Goal: Task Accomplishment & Management: Manage account settings

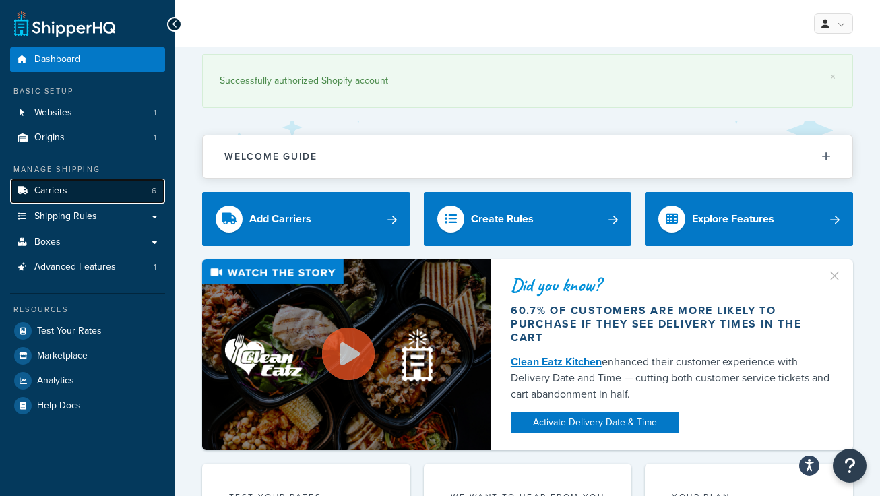
click at [71, 187] on link "Carriers 6" at bounding box center [87, 191] width 155 height 25
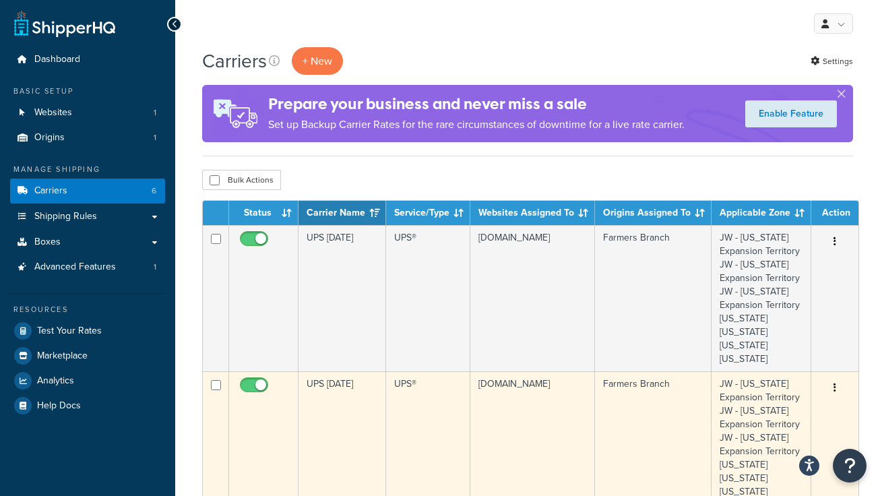
click at [259, 386] on input "checkbox" at bounding box center [255, 388] width 37 height 17
checkbox input "false"
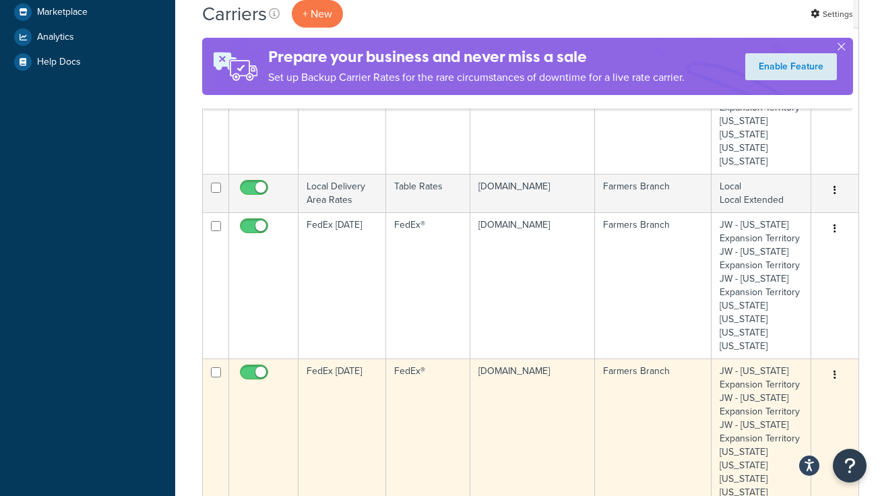
scroll to position [344, 0]
click at [261, 372] on input "checkbox" at bounding box center [255, 374] width 37 height 17
checkbox input "false"
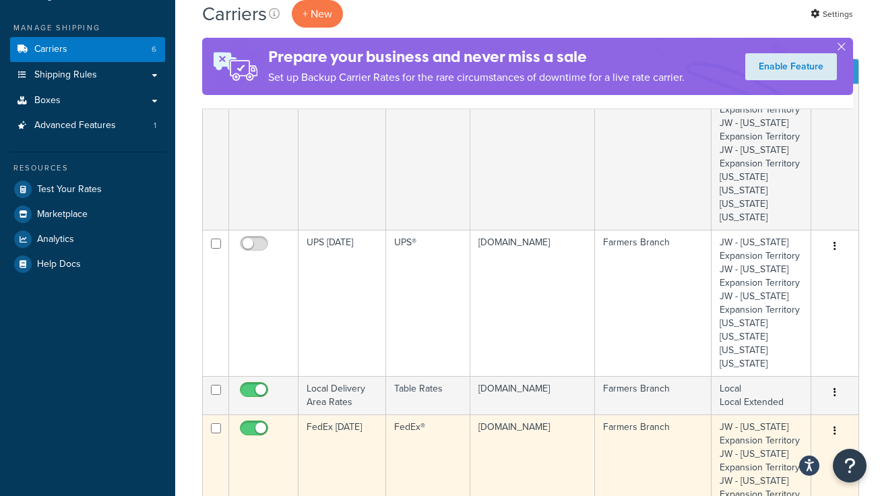
scroll to position [0, 0]
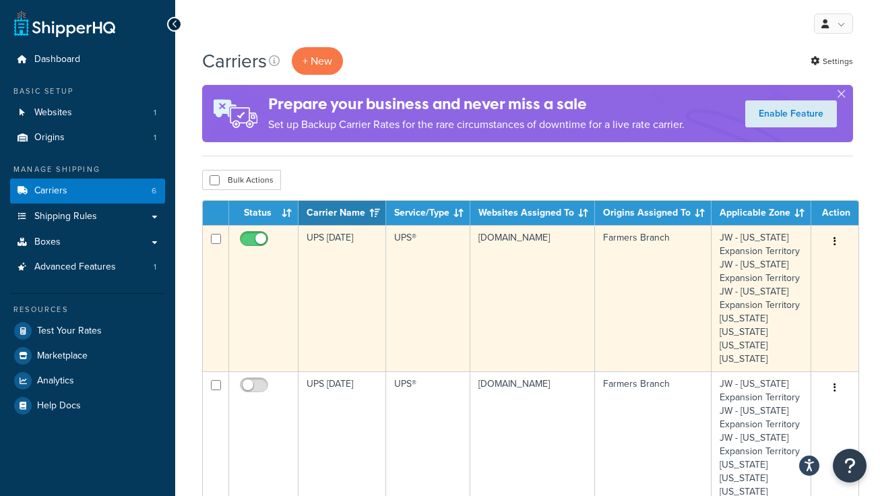
click at [833, 240] on icon "button" at bounding box center [834, 240] width 3 height 9
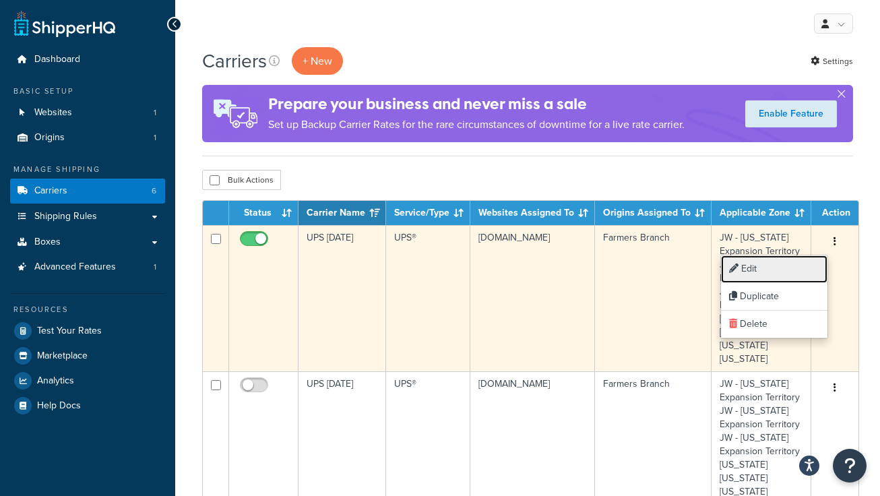
click at [760, 270] on link "Edit" at bounding box center [774, 269] width 106 height 28
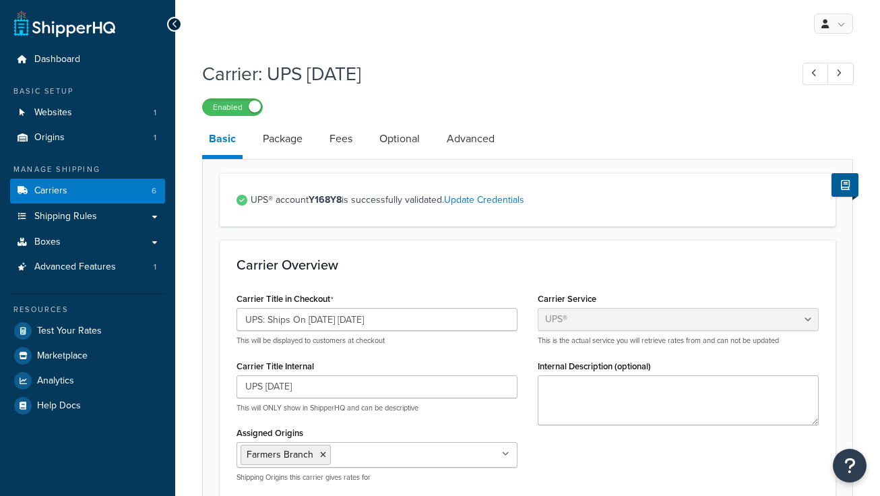
select select "ups"
click at [319, 319] on input "UPS: Ships On [DATE] [DATE]" at bounding box center [376, 319] width 281 height 23
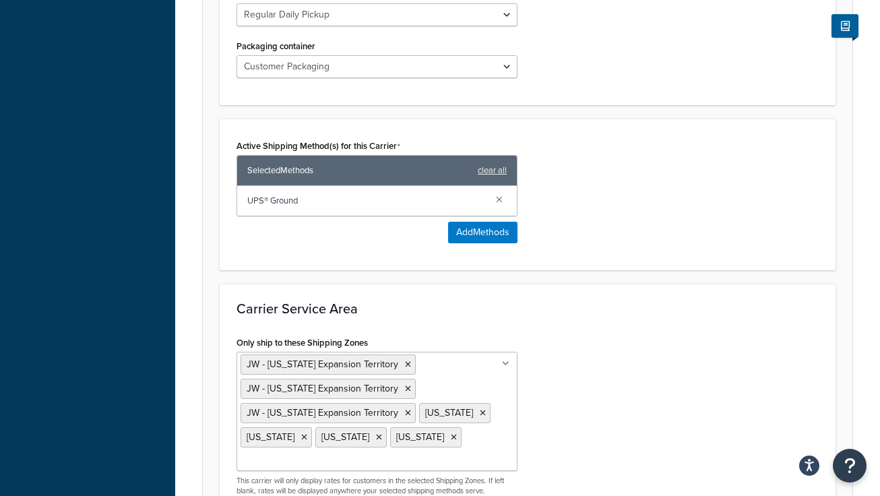
scroll to position [858, 0]
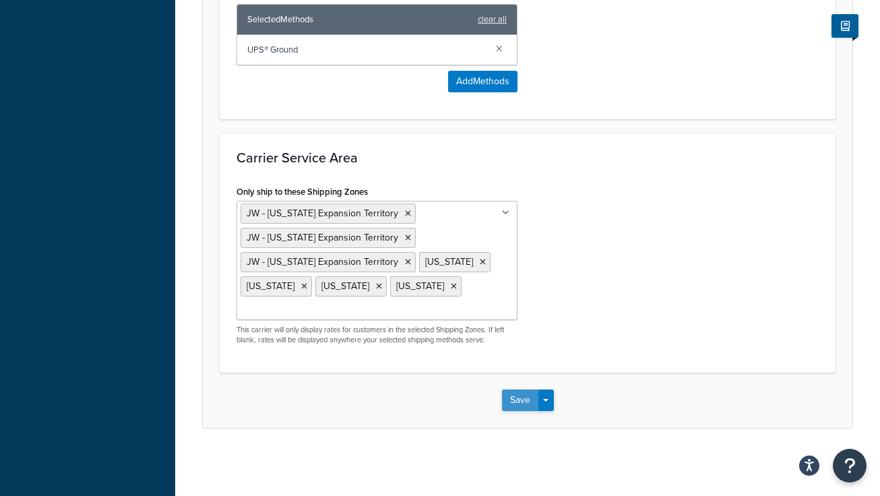
type input "UPS: Ships On [DATE] [DATE]"
click at [513, 399] on button "Save" at bounding box center [520, 400] width 36 height 22
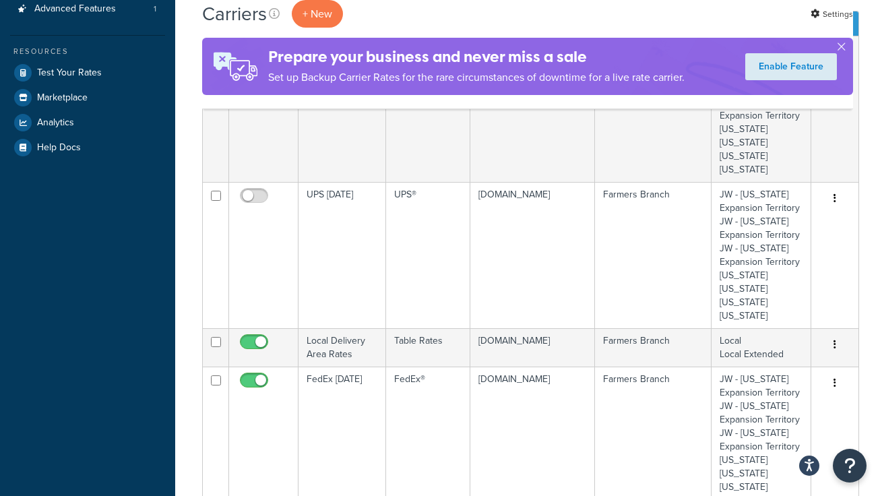
scroll to position [245, 0]
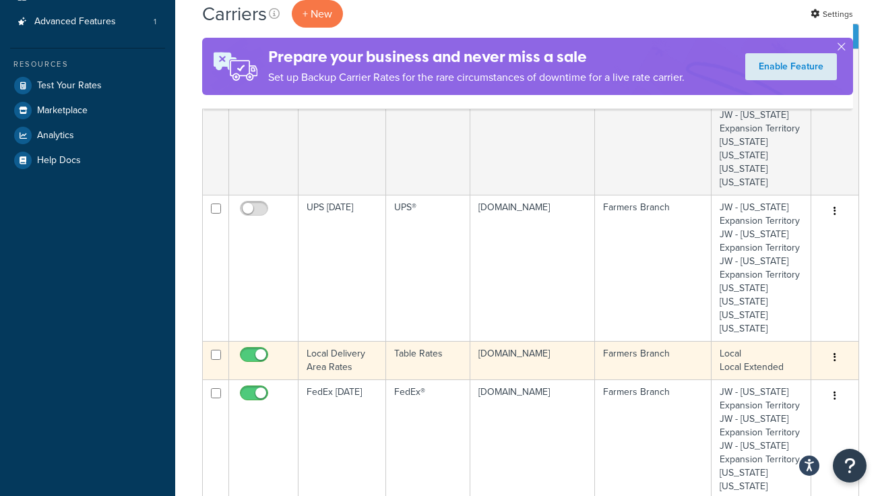
click at [830, 356] on button "button" at bounding box center [834, 358] width 19 height 22
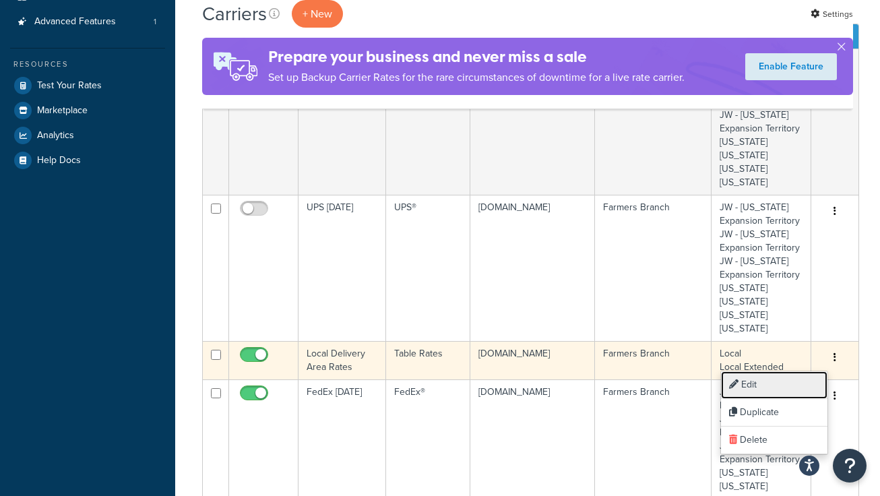
click at [752, 380] on link "Edit" at bounding box center [774, 385] width 106 height 28
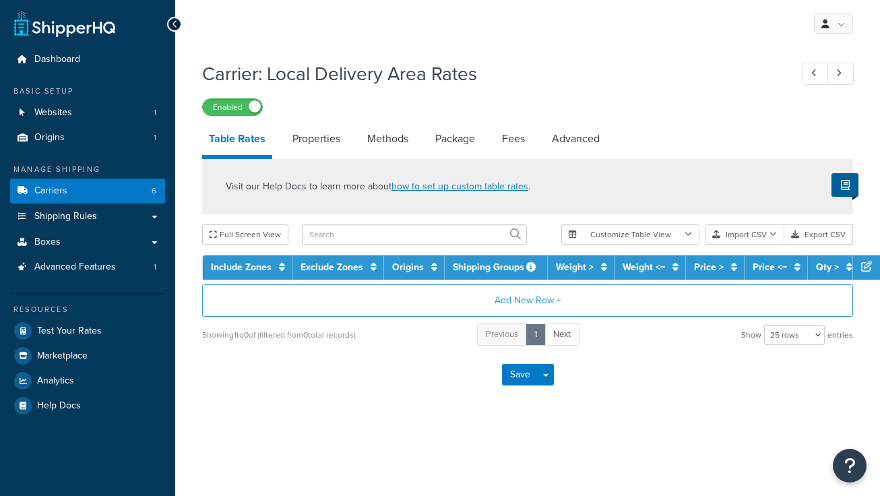
select select "25"
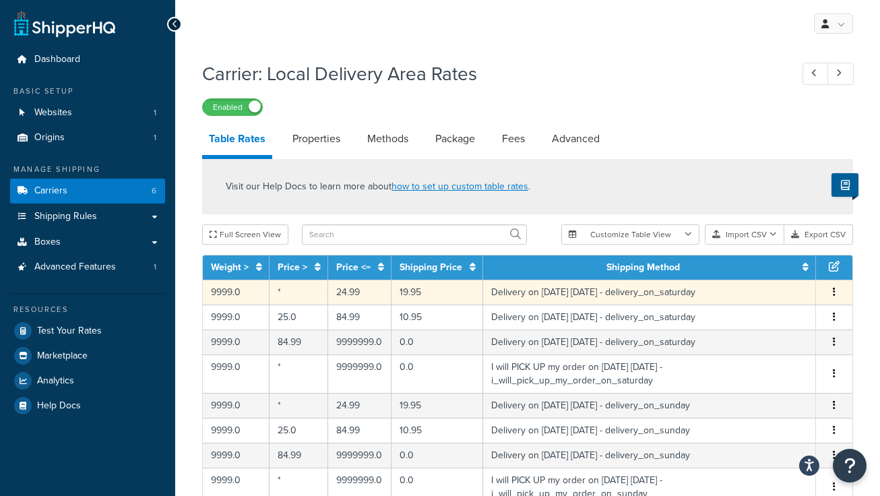
click at [837, 290] on button "button" at bounding box center [834, 292] width 11 height 15
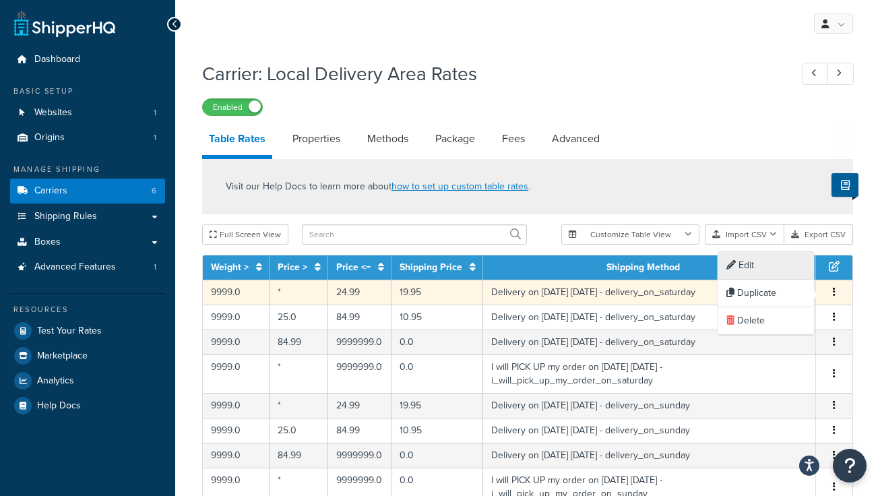
click at [755, 263] on div "Edit" at bounding box center [766, 266] width 96 height 28
select select "153761"
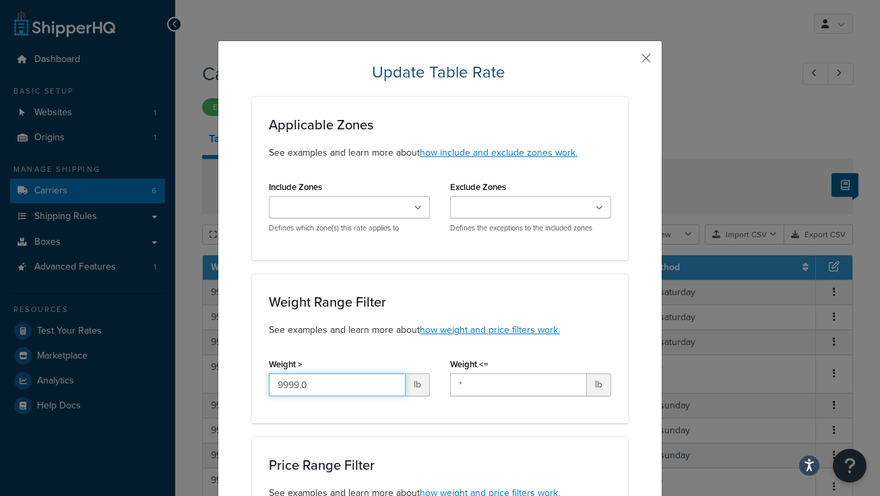
drag, startPoint x: 323, startPoint y: 386, endPoint x: 137, endPoint y: 355, distance: 189.1
click at [137, 355] on div "Update Table Rate Applicable Zones See examples and learn more about how includ…" at bounding box center [440, 248] width 880 height 496
type input "8"
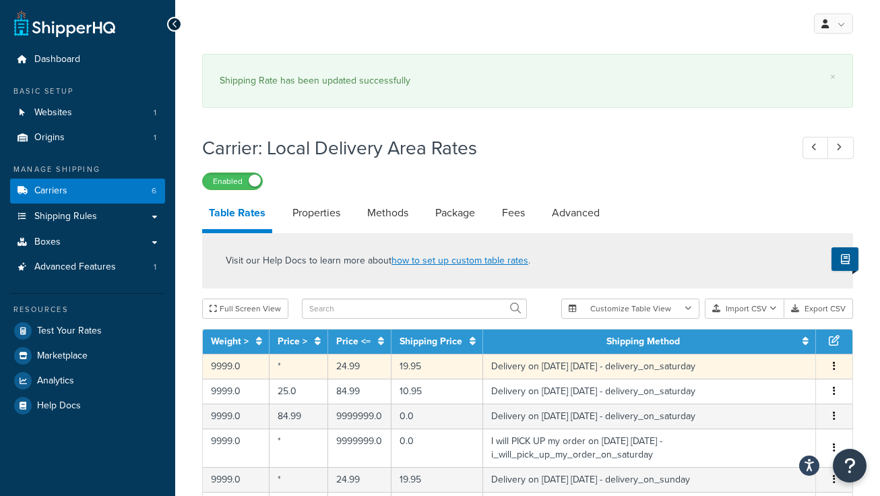
click at [833, 365] on icon "button" at bounding box center [834, 365] width 3 height 9
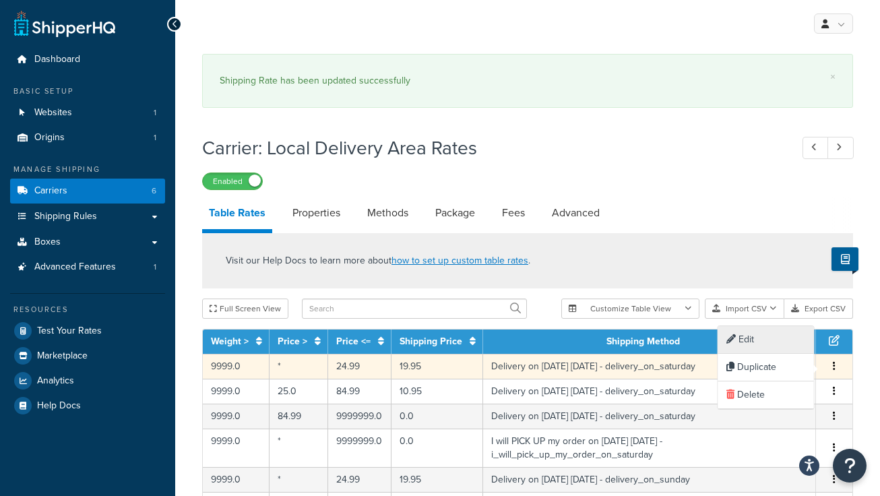
click at [748, 341] on div "Edit" at bounding box center [766, 340] width 96 height 28
select select "153761"
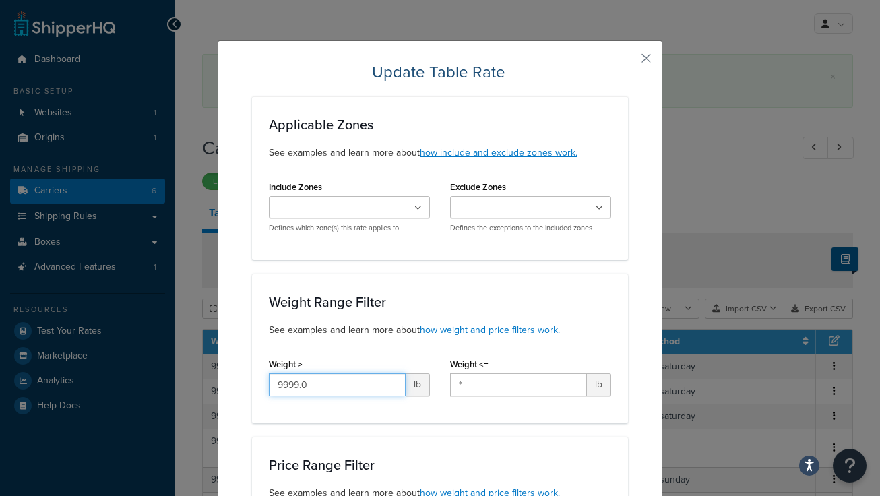
drag, startPoint x: 317, startPoint y: 386, endPoint x: 207, endPoint y: 368, distance: 111.3
click at [207, 371] on div "Update Table Rate Applicable Zones See examples and learn more about how includ…" at bounding box center [440, 248] width 880 height 496
type input "8"
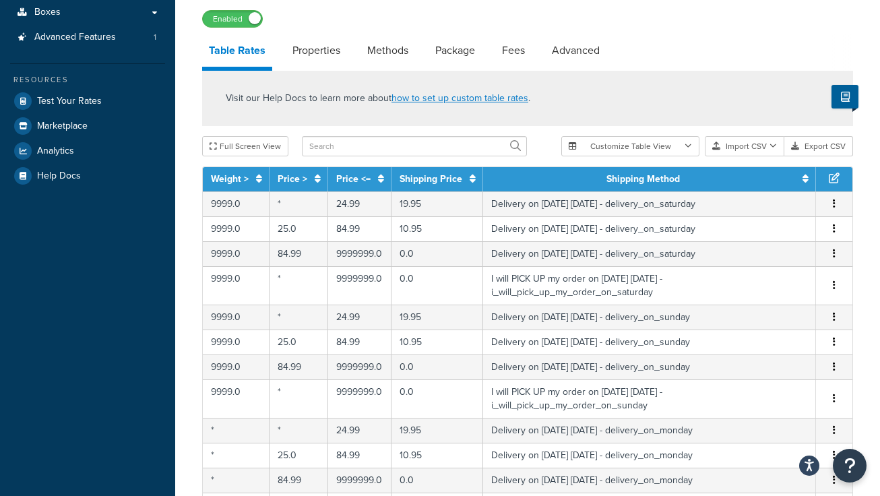
scroll to position [278, 0]
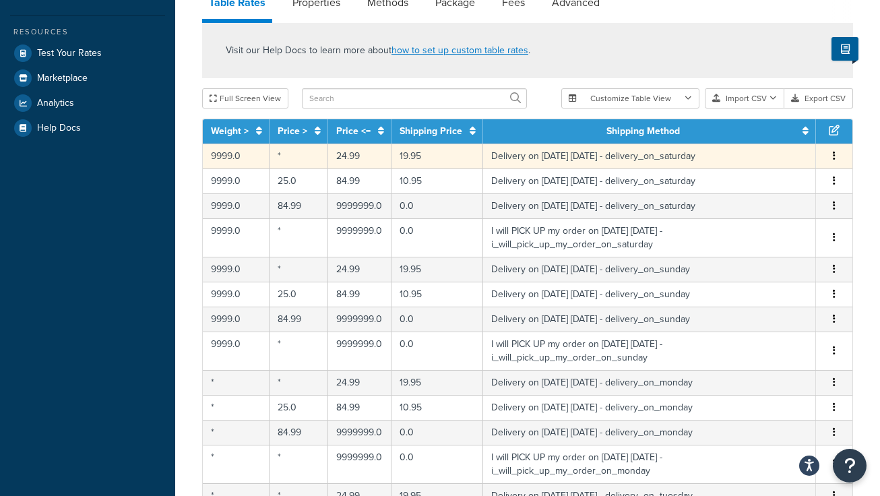
click at [835, 156] on icon "button" at bounding box center [834, 155] width 3 height 9
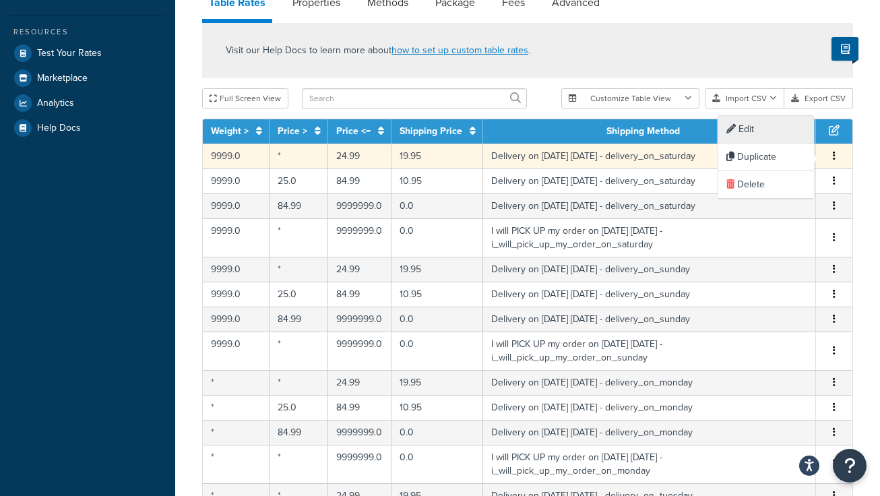
click at [744, 132] on div "Edit" at bounding box center [766, 130] width 96 height 28
select select "153761"
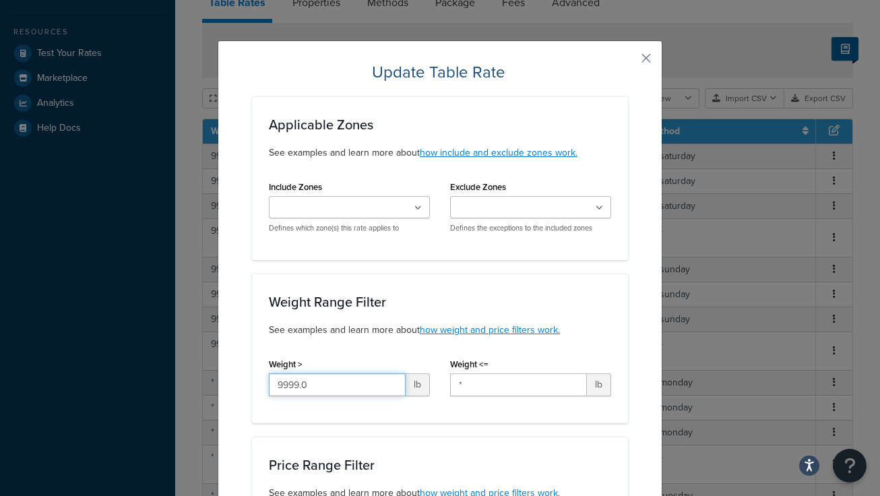
click at [316, 387] on input "9999.0" at bounding box center [337, 384] width 137 height 23
type input "9"
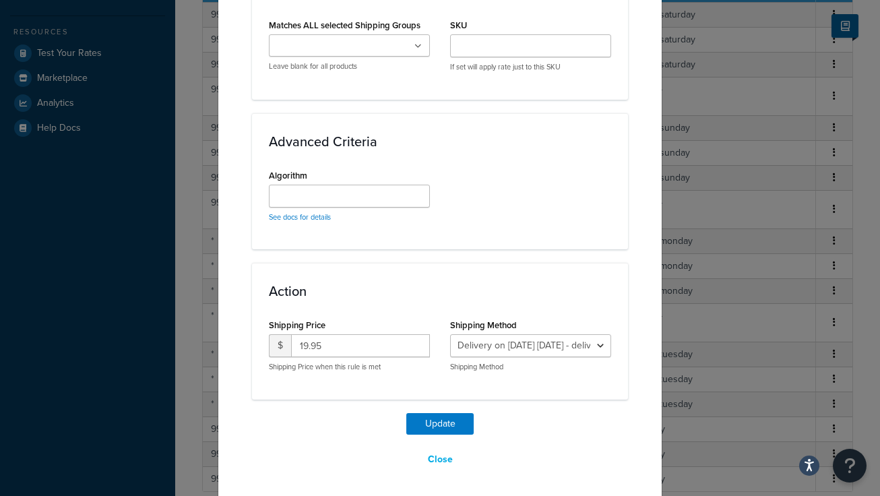
scroll to position [908, 0]
type input "*"
click at [434, 420] on button "Update" at bounding box center [439, 422] width 67 height 22
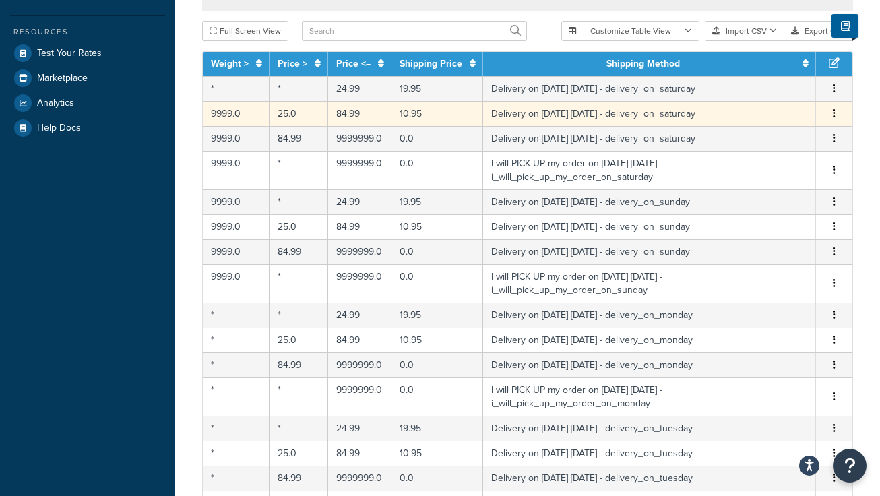
click at [833, 117] on icon "button" at bounding box center [834, 112] width 3 height 9
click at [748, 86] on div "Edit" at bounding box center [766, 87] width 96 height 28
select select "153761"
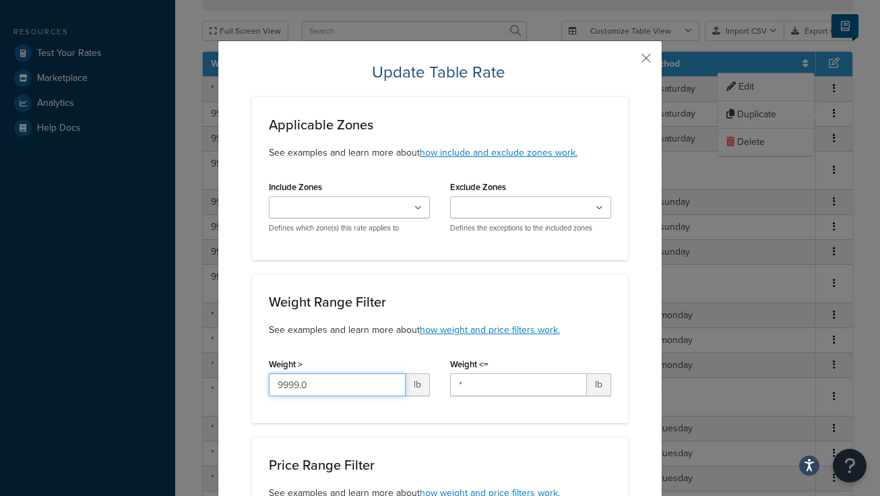
click at [314, 383] on input "9999.0" at bounding box center [337, 384] width 137 height 23
type input "9"
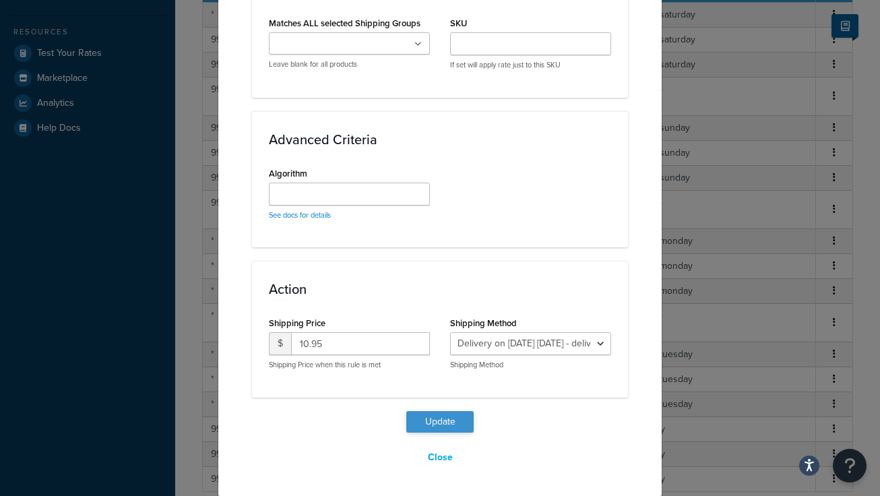
type input "*"
click at [445, 418] on button "Update" at bounding box center [439, 422] width 67 height 22
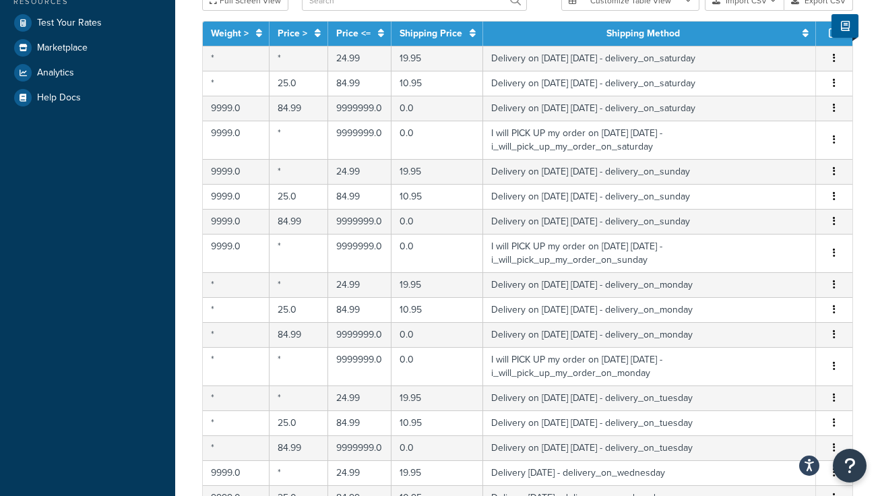
scroll to position [309, 0]
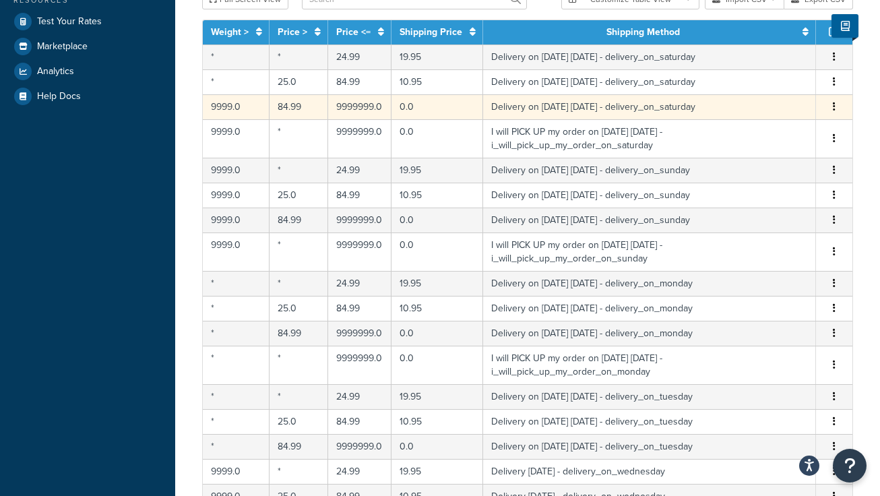
click at [833, 111] on icon "button" at bounding box center [834, 106] width 3 height 9
click at [751, 77] on div "Edit" at bounding box center [766, 81] width 96 height 28
select select "153761"
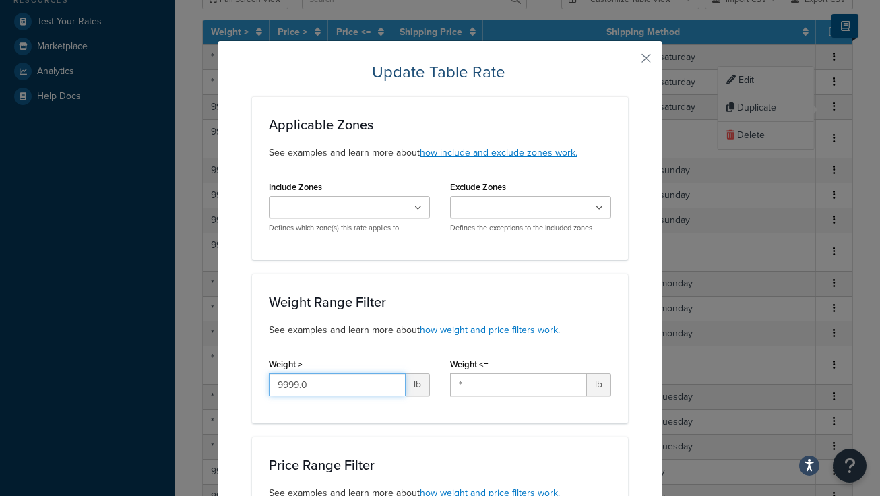
click at [319, 384] on input "9999.0" at bounding box center [337, 384] width 137 height 23
type input "9"
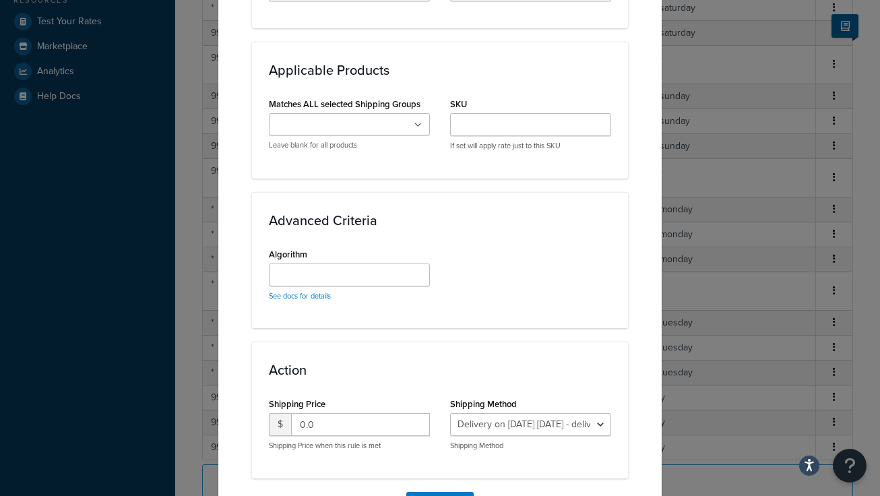
scroll to position [908, 0]
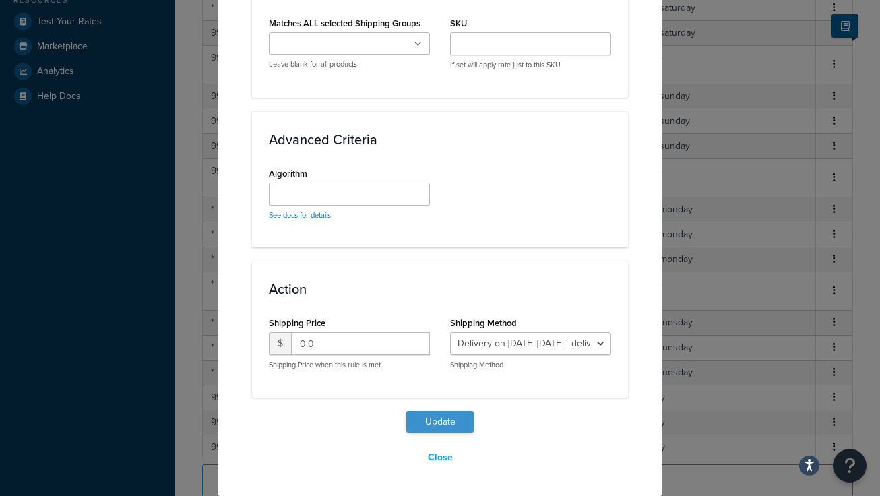
type input "*"
click at [435, 420] on button "Update" at bounding box center [439, 422] width 67 height 22
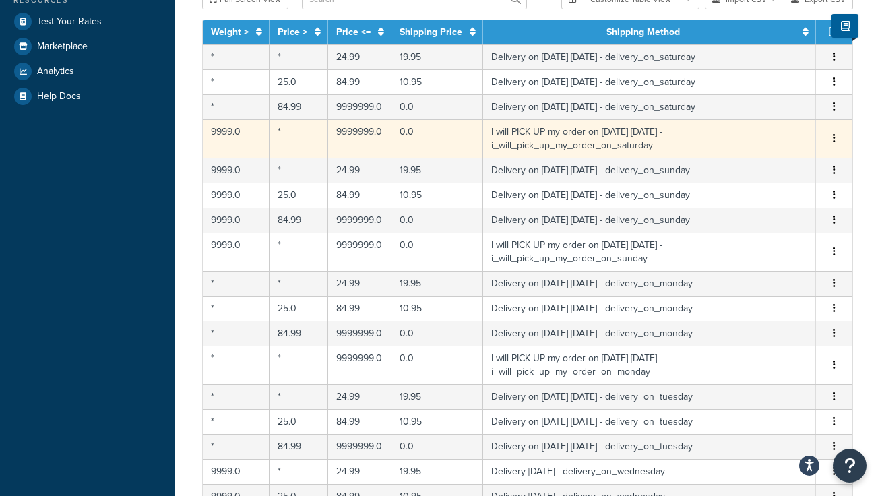
click at [833, 139] on icon "button" at bounding box center [834, 137] width 3 height 9
click at [740, 113] on div "Edit" at bounding box center [766, 112] width 96 height 28
select select "153762"
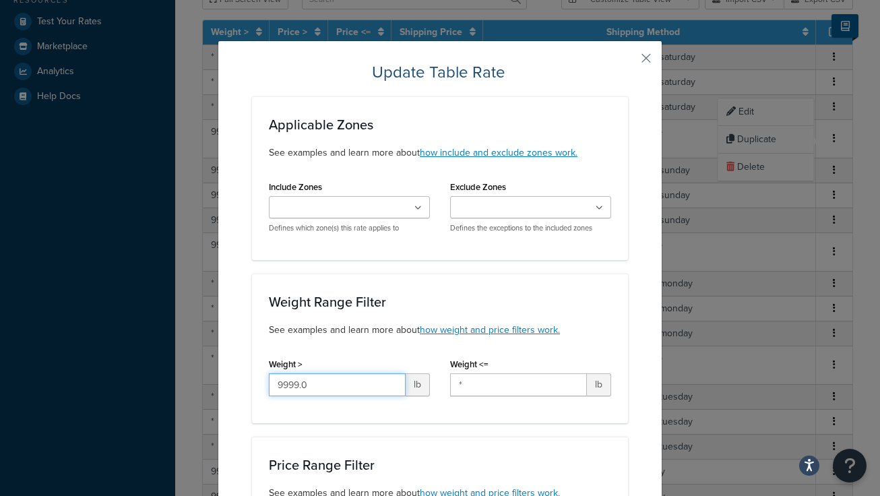
click at [321, 388] on input "9999.0" at bounding box center [337, 384] width 137 height 23
type input "9"
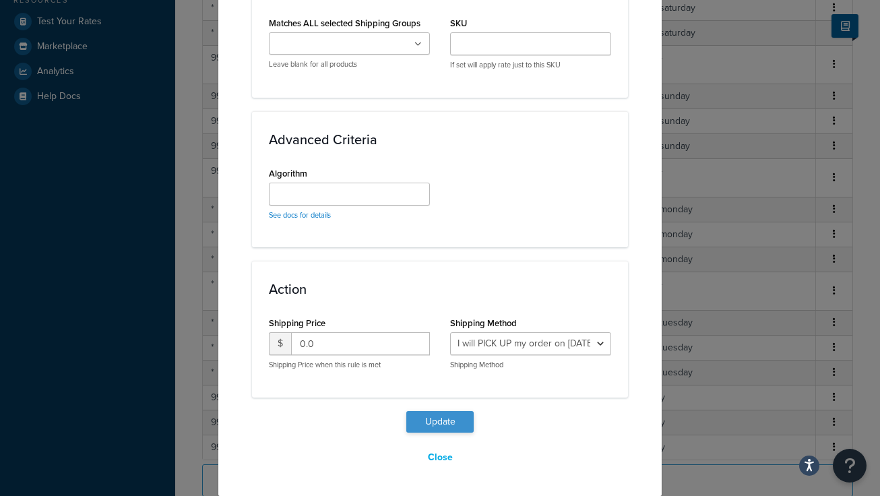
type input "*"
click at [434, 424] on button "Update" at bounding box center [439, 422] width 67 height 22
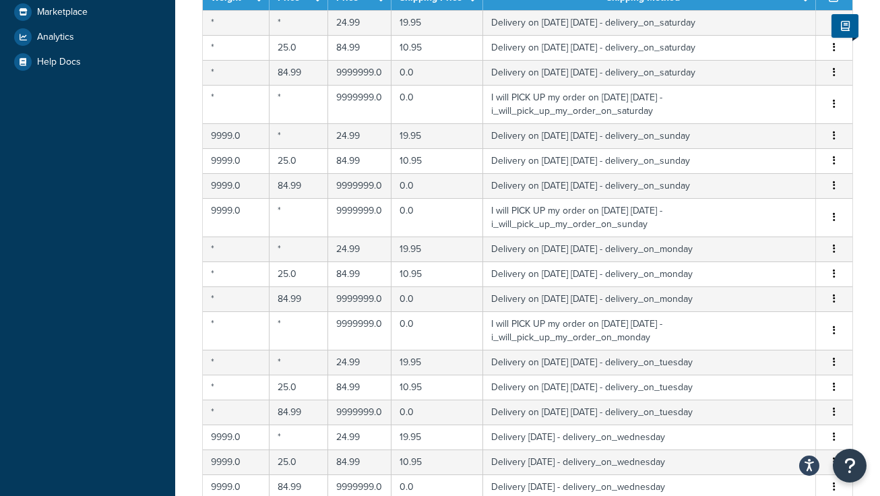
scroll to position [346, 0]
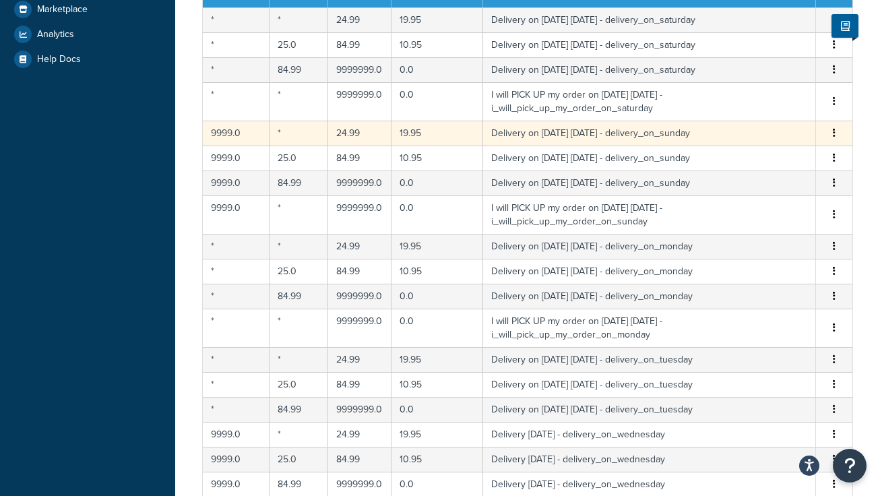
click at [835, 131] on button "button" at bounding box center [834, 133] width 11 height 15
click at [748, 106] on div "Edit" at bounding box center [766, 107] width 96 height 28
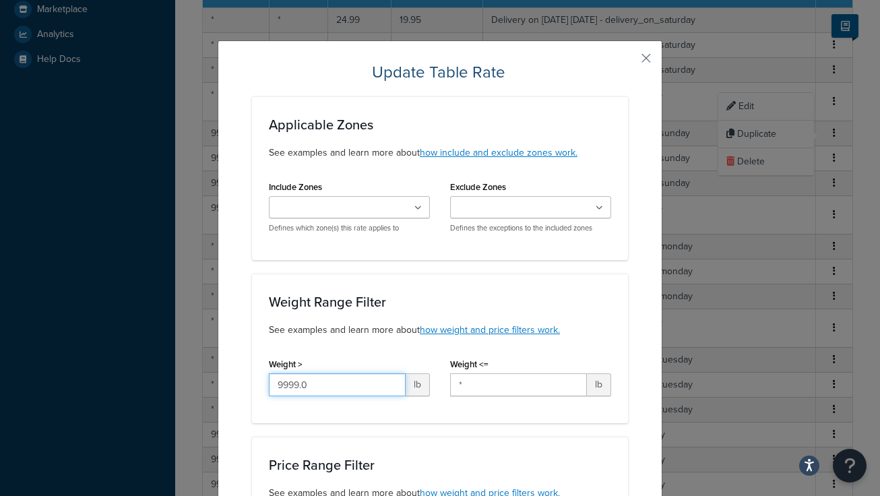
click at [321, 388] on input "9999.0" at bounding box center [337, 384] width 137 height 23
type input "9"
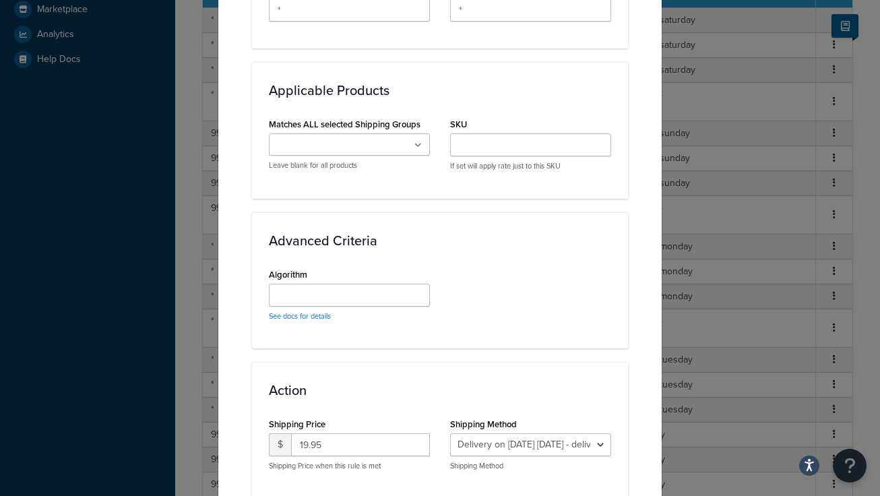
scroll to position [908, 0]
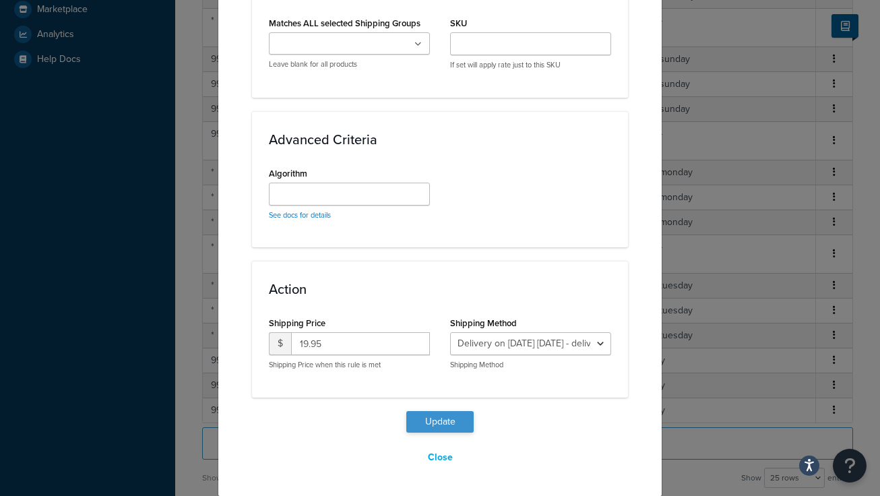
type input "*"
click at [428, 422] on button "Update" at bounding box center [439, 422] width 67 height 22
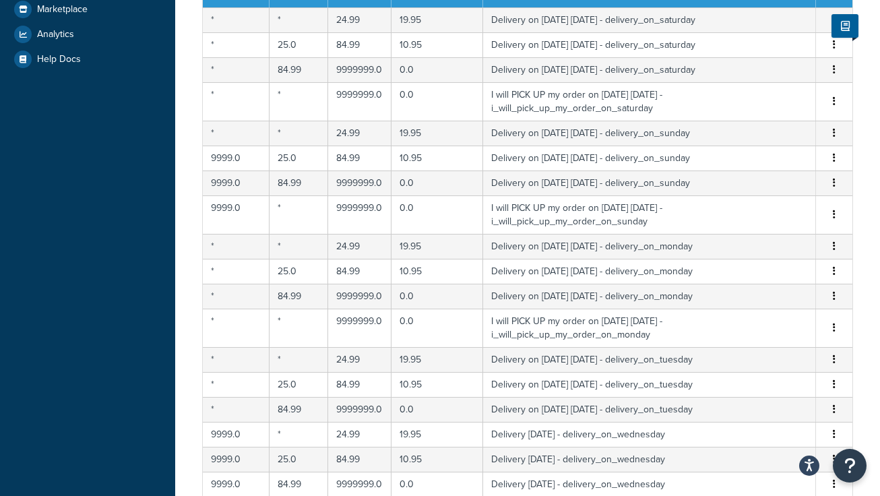
scroll to position [385, 0]
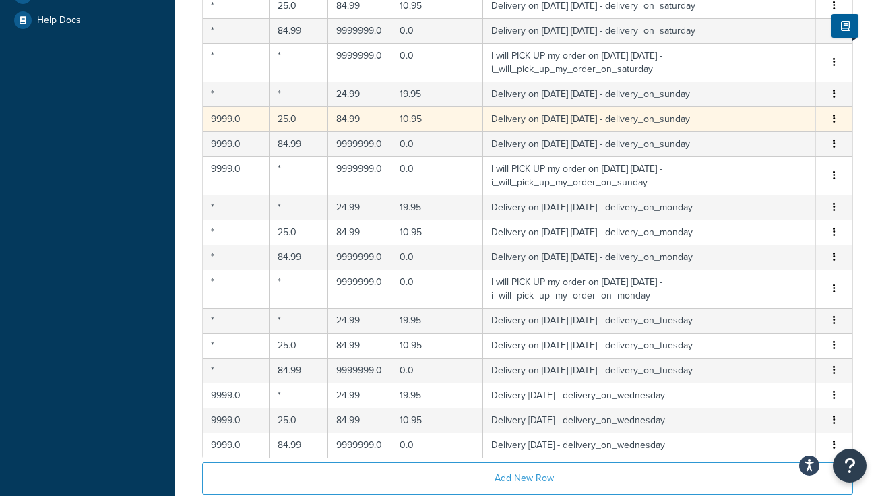
click at [835, 120] on button "button" at bounding box center [834, 119] width 11 height 15
click at [748, 94] on div "Edit" at bounding box center [766, 93] width 96 height 28
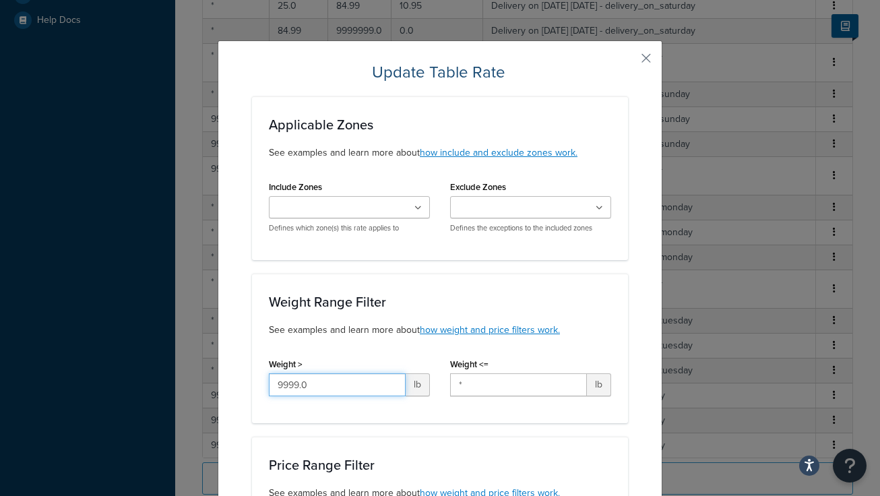
click at [321, 387] on input "9999.0" at bounding box center [337, 384] width 137 height 23
type input "9"
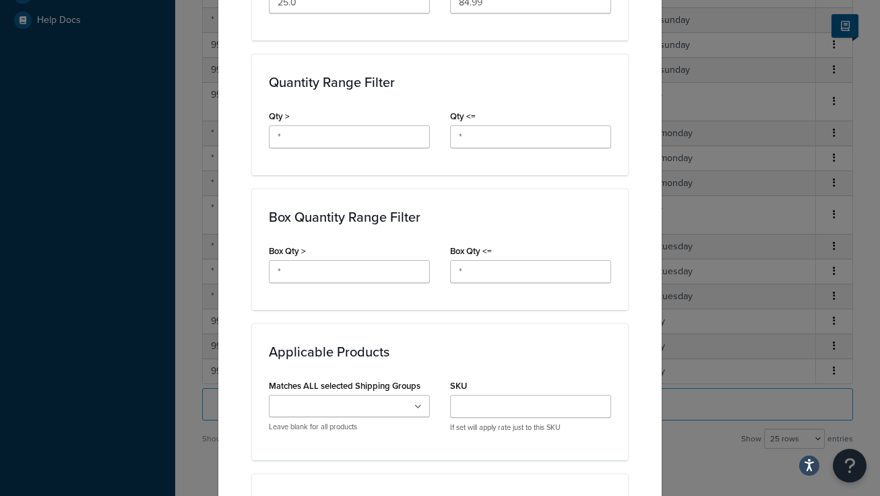
scroll to position [908, 0]
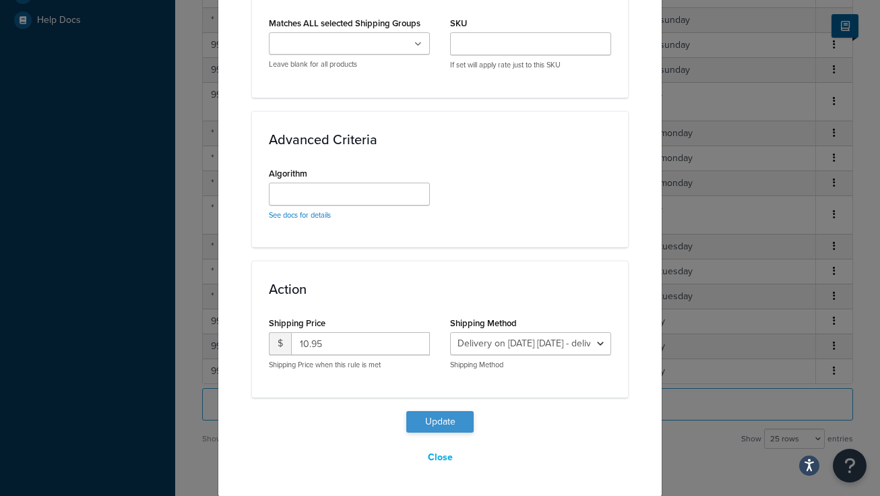
type input "*"
click at [436, 416] on button "Update" at bounding box center [439, 422] width 67 height 22
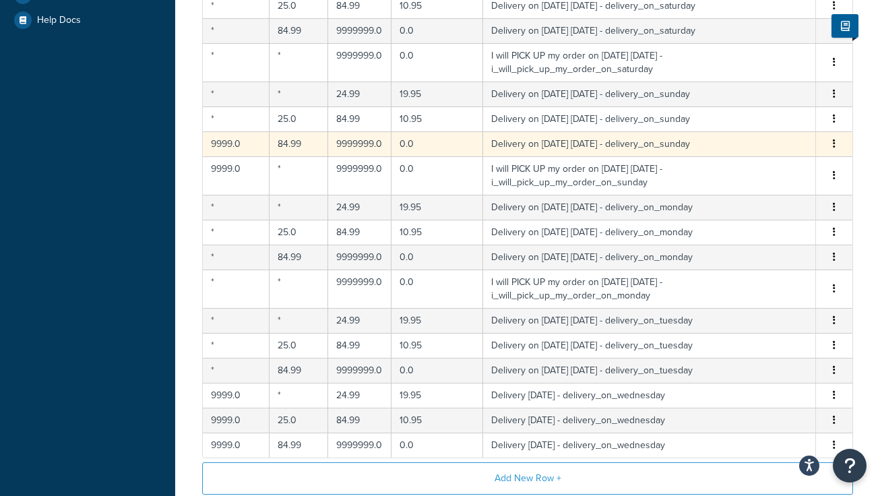
click at [835, 141] on icon "button" at bounding box center [834, 143] width 3 height 9
click at [747, 116] on div "Edit" at bounding box center [766, 118] width 96 height 28
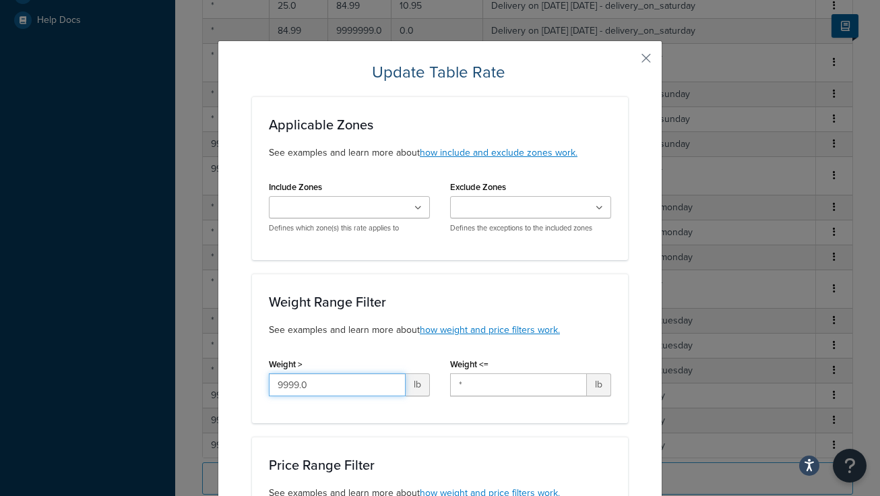
click at [323, 385] on input "9999.0" at bounding box center [337, 384] width 137 height 23
type input "9"
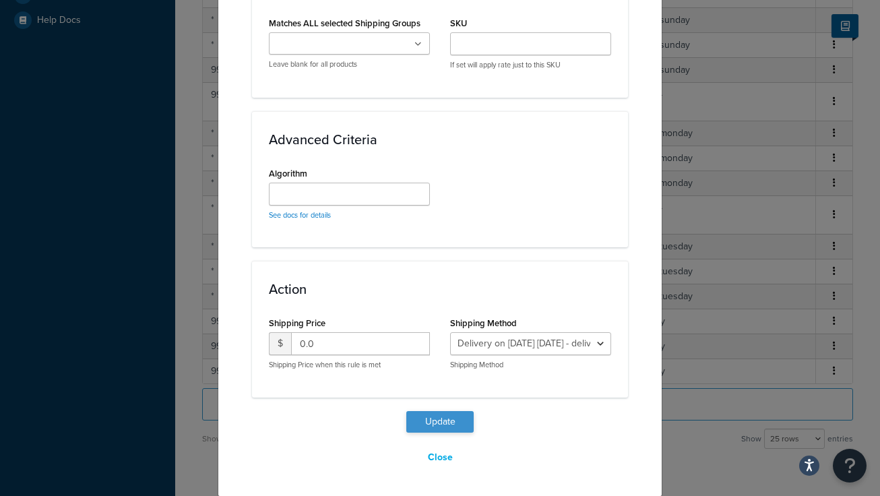
type input "*"
click at [438, 418] on button "Update" at bounding box center [439, 422] width 67 height 22
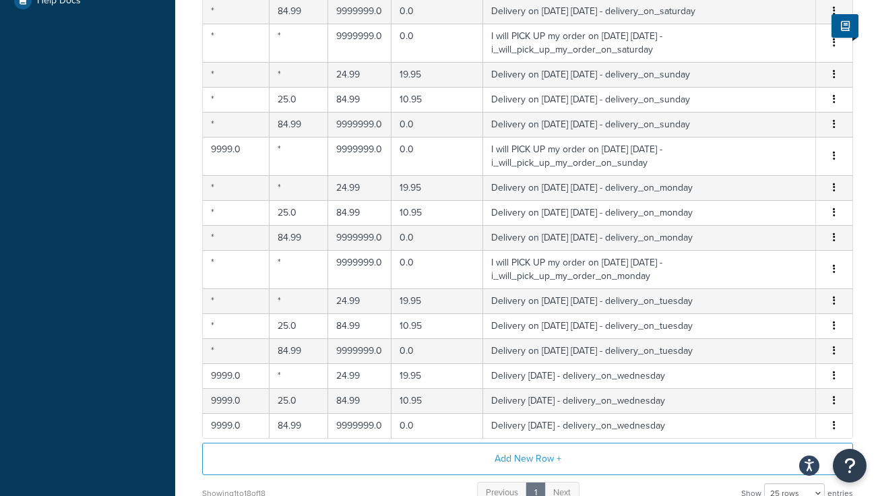
scroll to position [415, 0]
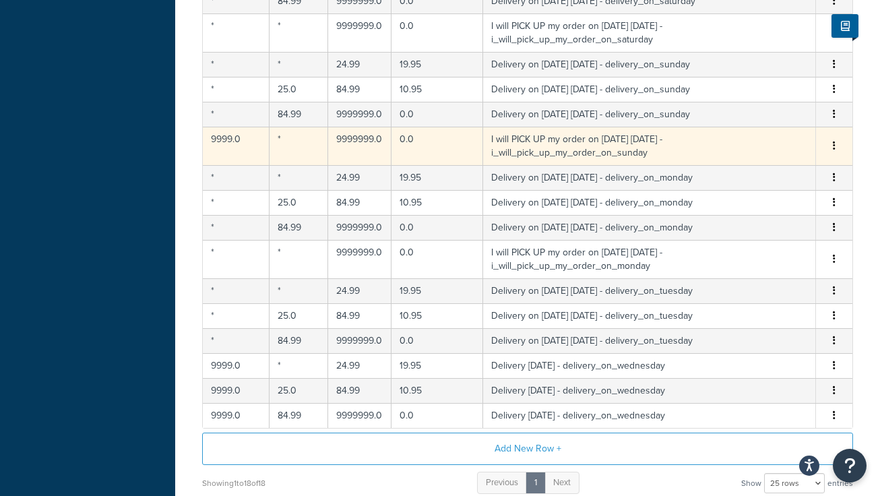
click at [834, 143] on icon "button" at bounding box center [834, 145] width 3 height 9
click at [748, 121] on div "Edit" at bounding box center [766, 120] width 96 height 28
select select "141008"
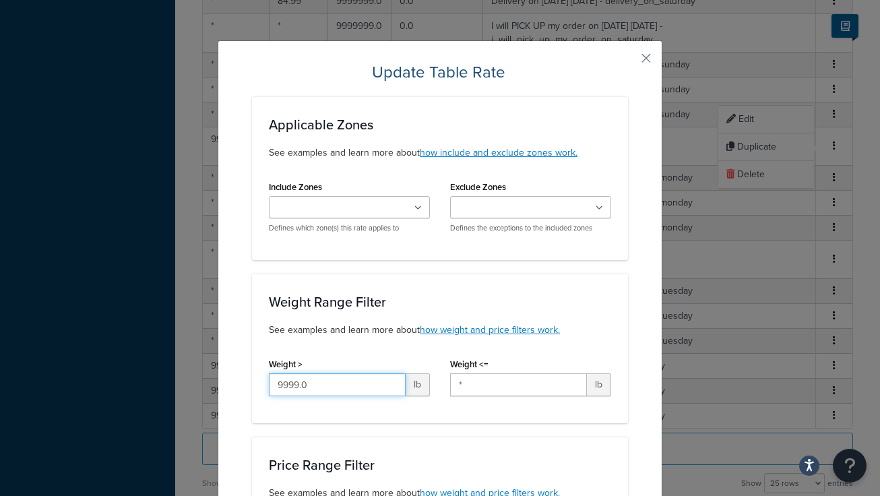
click at [339, 387] on input "9999.0" at bounding box center [337, 384] width 137 height 23
type input "9"
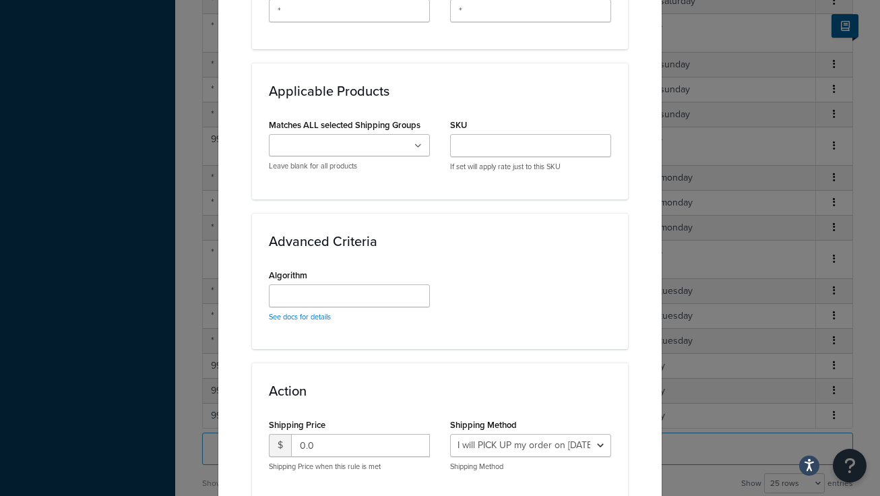
scroll to position [908, 0]
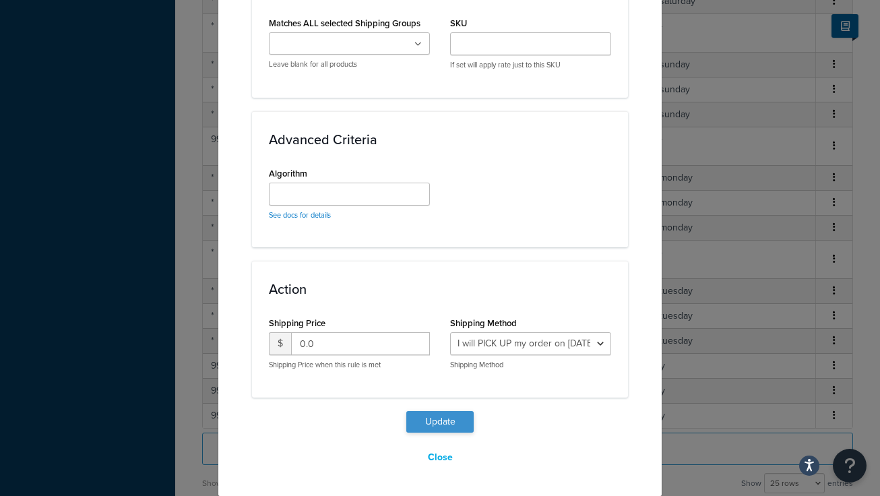
type input "*"
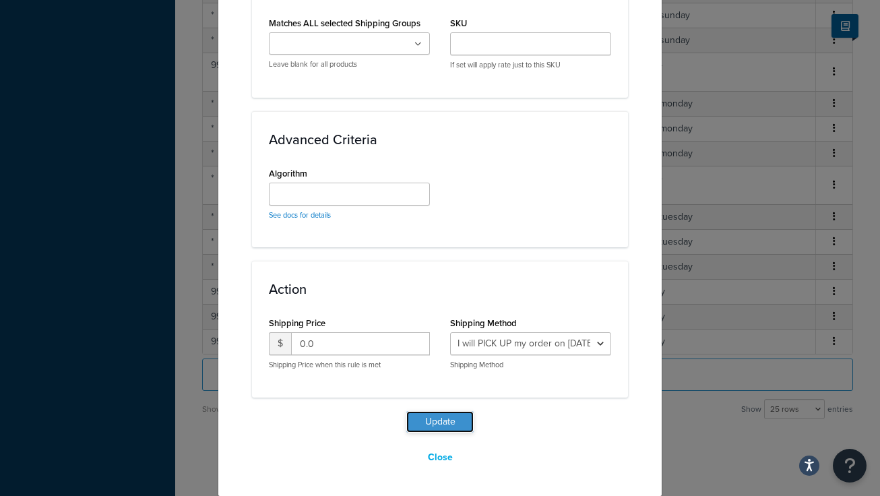
click at [447, 424] on button "Update" at bounding box center [439, 422] width 67 height 22
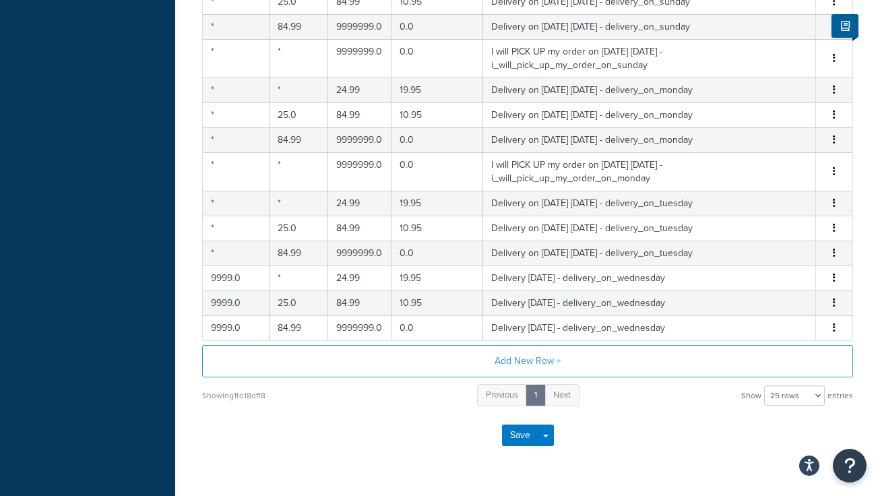
scroll to position [538, 0]
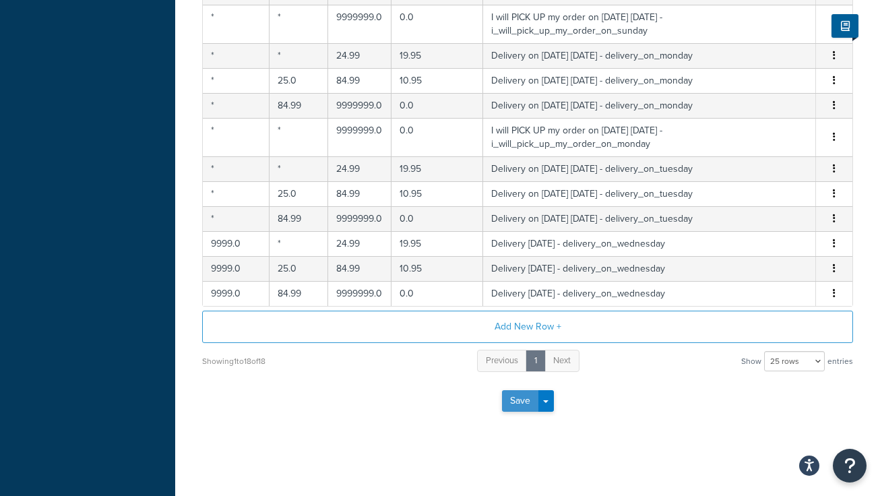
click at [519, 397] on button "Save" at bounding box center [520, 401] width 36 height 22
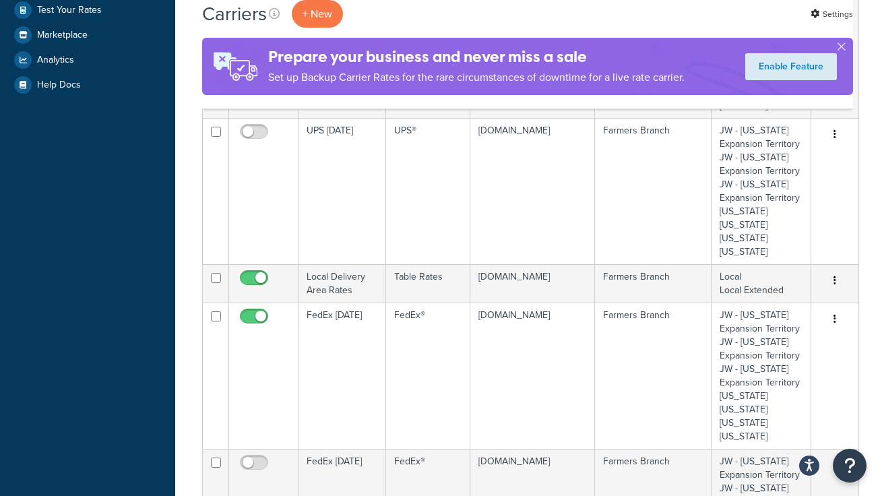
scroll to position [323, 0]
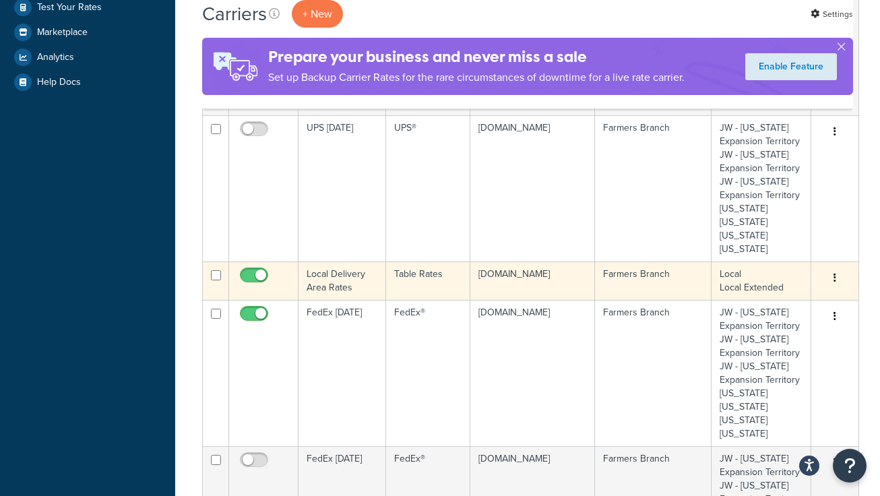
click at [833, 276] on icon "button" at bounding box center [834, 277] width 3 height 9
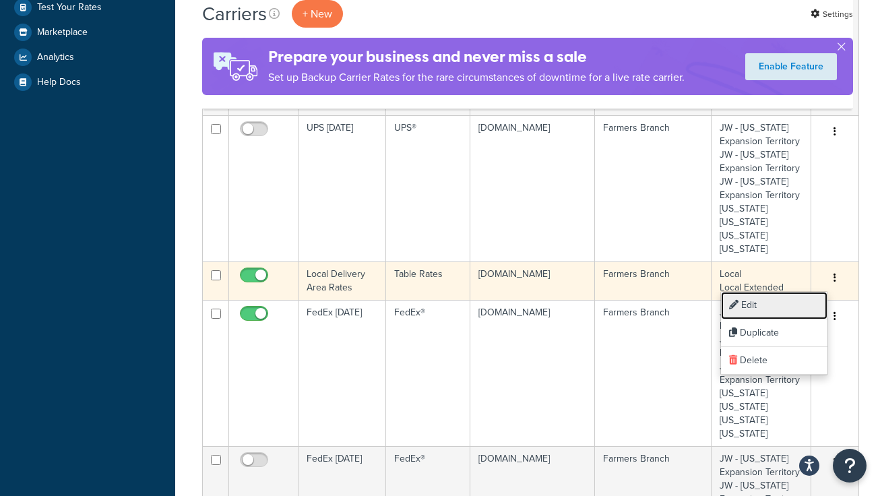
click at [754, 304] on link "Edit" at bounding box center [774, 306] width 106 height 28
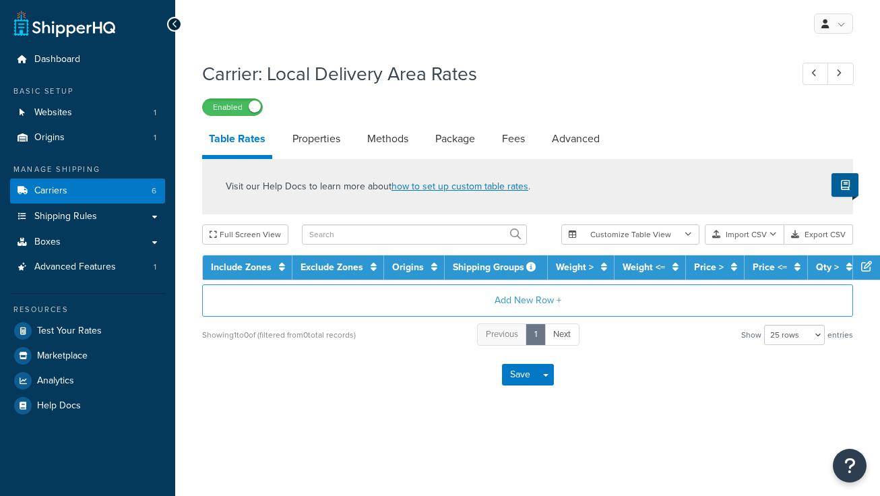
select select "25"
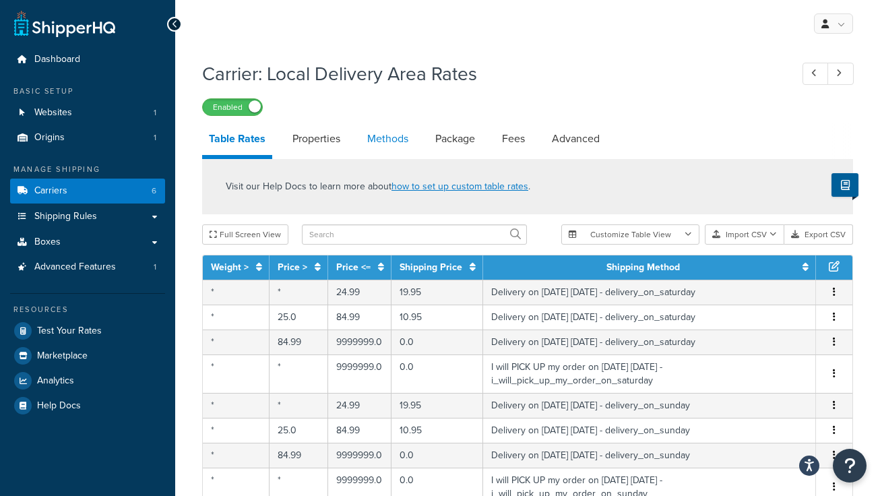
click at [383, 139] on link "Methods" at bounding box center [387, 139] width 55 height 32
select select "25"
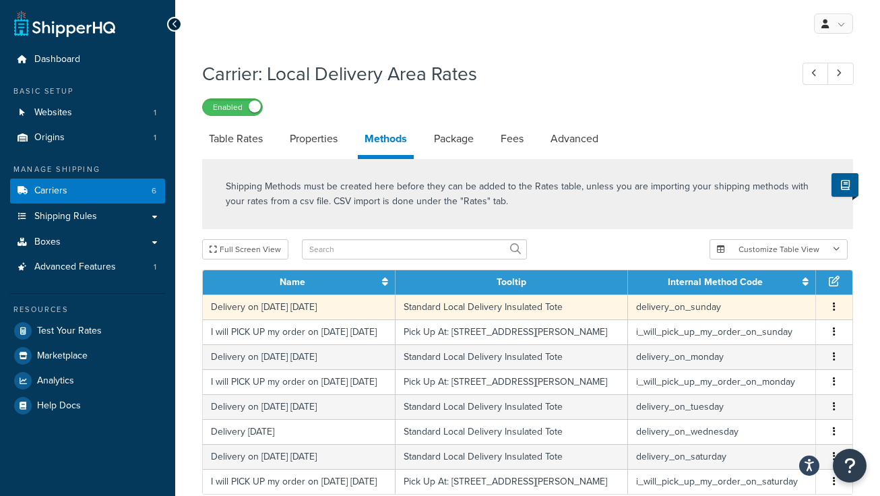
click at [835, 304] on icon "button" at bounding box center [834, 306] width 3 height 9
click at [749, 292] on div "Edit" at bounding box center [766, 295] width 96 height 28
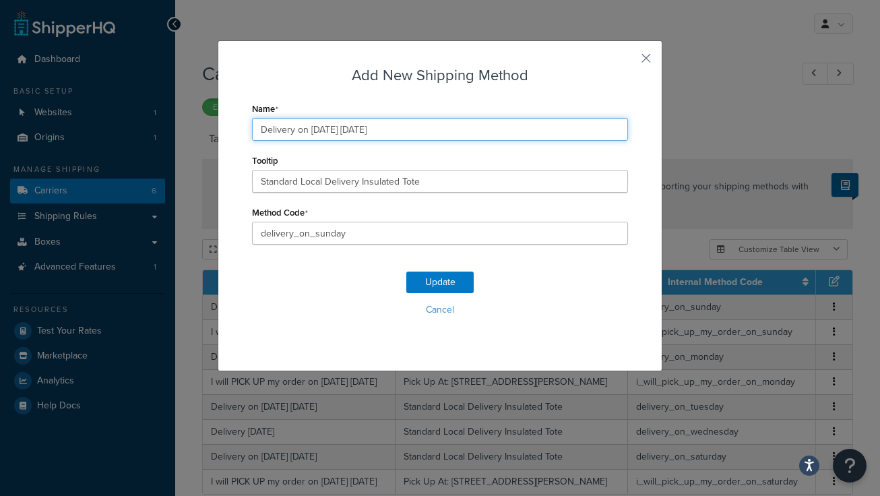
click at [332, 129] on input "Delivery on 08/24/2025 Sunday" at bounding box center [440, 129] width 376 height 23
type input "Delivery on 08/31/2025 Sunday"
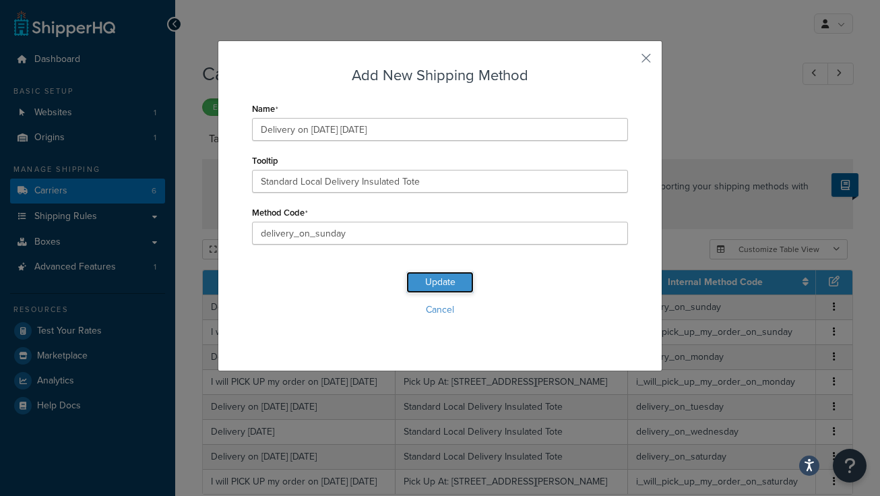
click at [437, 278] on button "Update" at bounding box center [439, 282] width 67 height 22
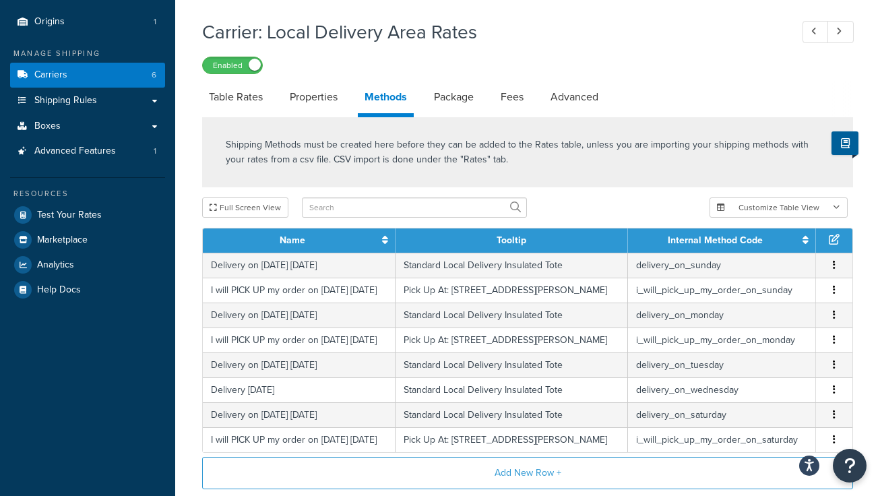
scroll to position [120, 0]
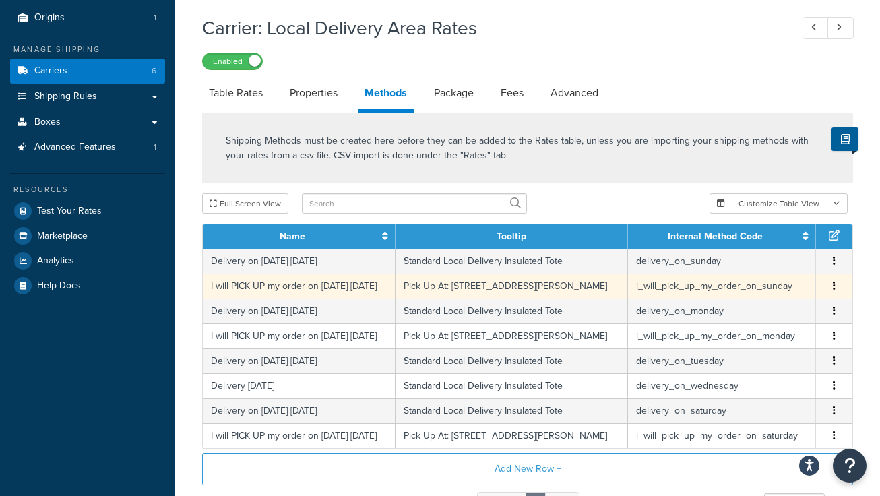
click at [833, 290] on icon "button" at bounding box center [834, 285] width 3 height 9
click at [746, 277] on div "Edit" at bounding box center [766, 281] width 96 height 28
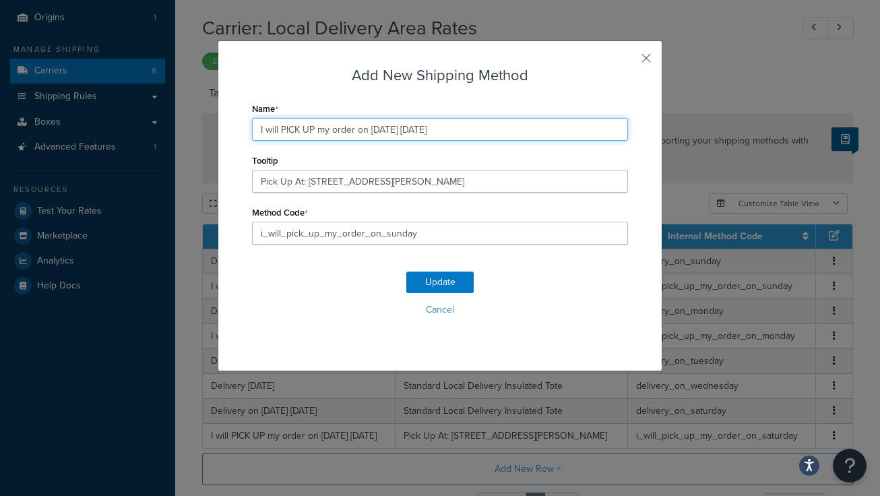
click at [394, 129] on input "I will PICK UP my order on 08/24/2025 Sunday" at bounding box center [440, 129] width 376 height 23
type input "I will PICK UP my order on 08/31/2025 Sunday"
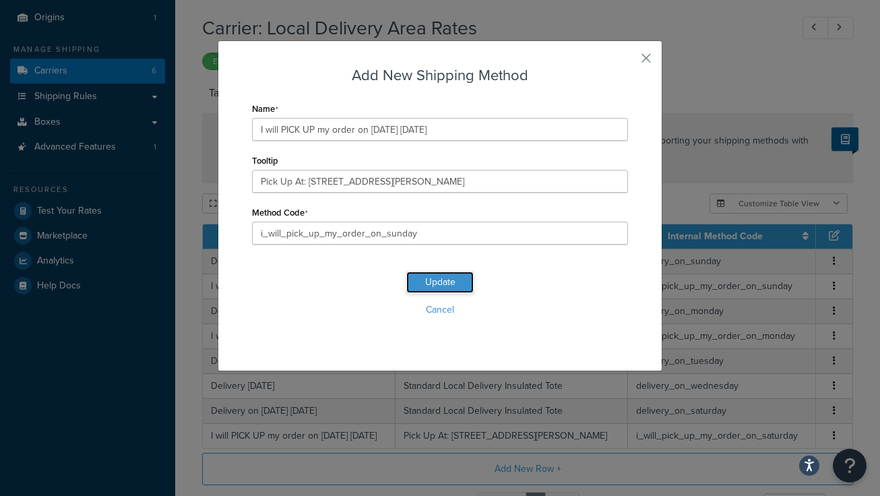
click at [436, 281] on button "Update" at bounding box center [439, 282] width 67 height 22
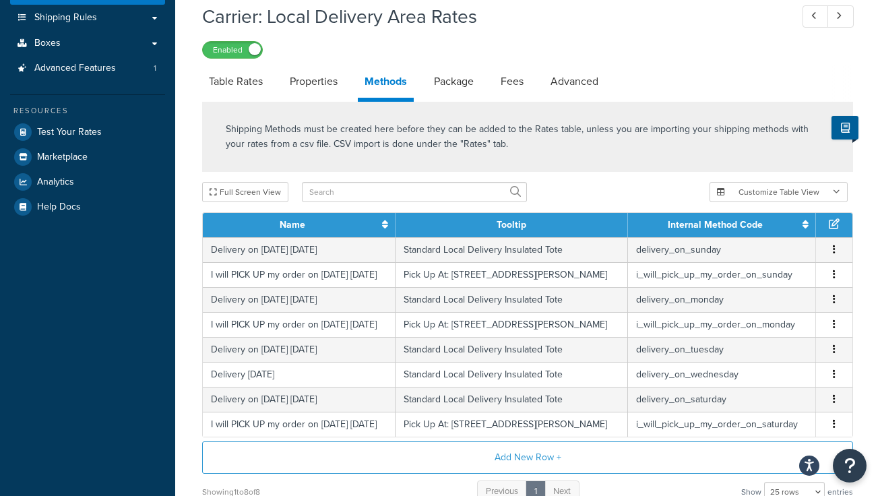
scroll to position [203, 0]
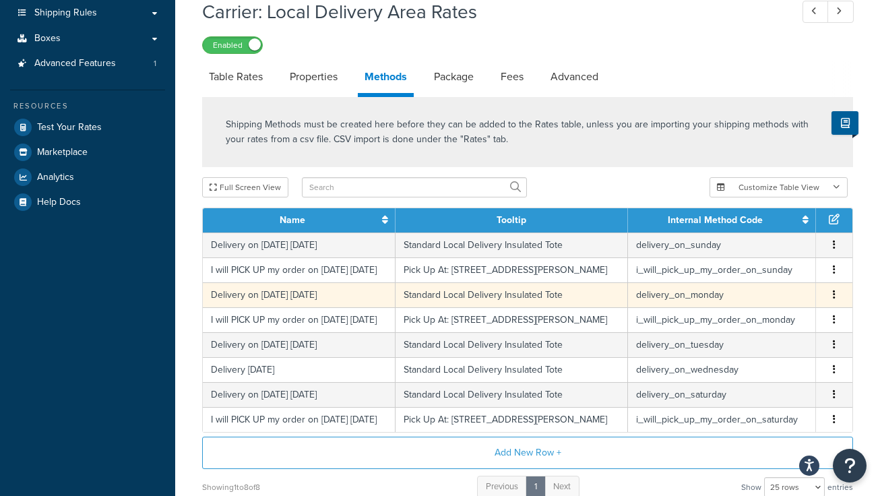
click at [834, 299] on icon "button" at bounding box center [834, 294] width 3 height 9
click at [753, 292] on div "Edit" at bounding box center [766, 296] width 96 height 28
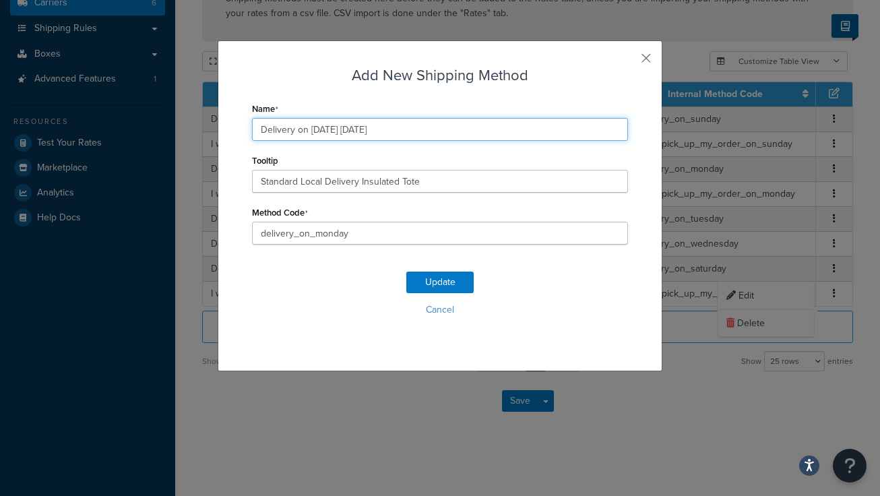
click at [318, 130] on input "Delivery on 08/25/2025 Monday" at bounding box center [440, 129] width 376 height 23
click at [321, 131] on input "Delivery on 08/25/2025 Monday" at bounding box center [440, 129] width 376 height 23
click at [333, 129] on input "Delivery on 09/25/2025 Monday" at bounding box center [440, 129] width 376 height 23
type input "Delivery on 09/01/2025 Monday"
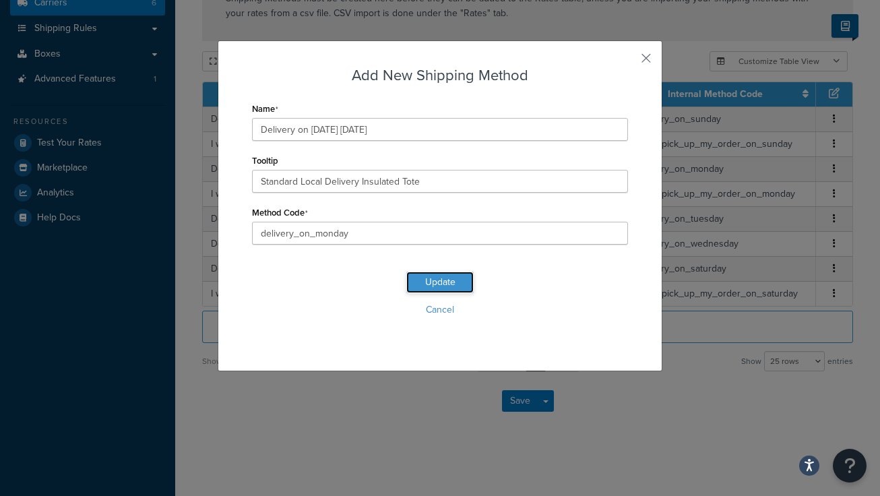
click at [430, 282] on button "Update" at bounding box center [439, 282] width 67 height 22
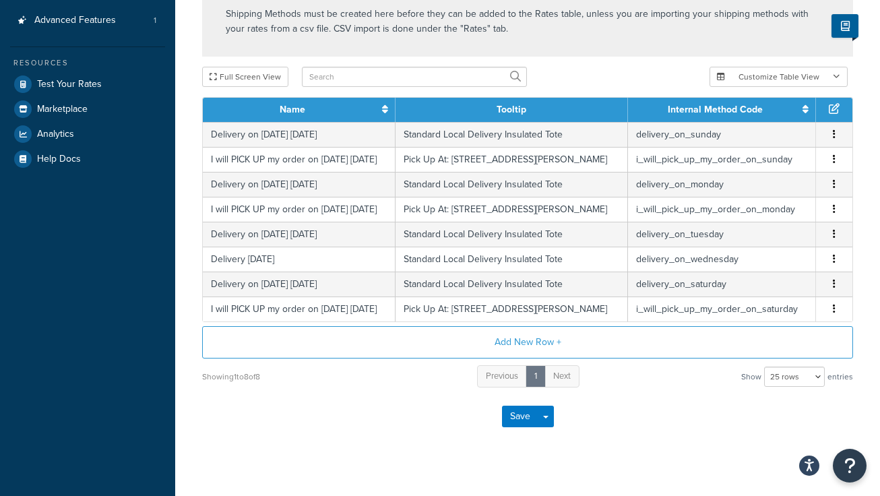
scroll to position [250, 0]
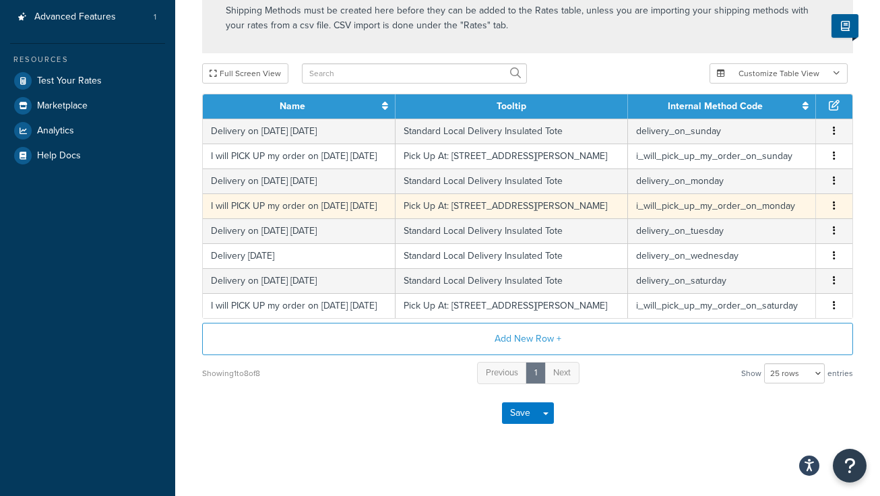
click at [833, 210] on icon "button" at bounding box center [834, 205] width 3 height 9
click at [751, 216] on div "Edit" at bounding box center [766, 214] width 96 height 28
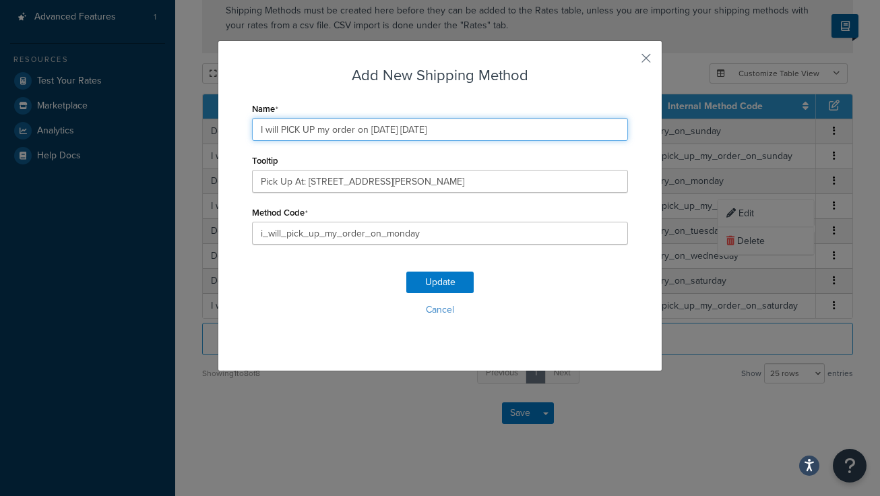
click at [381, 131] on input "I will PICK UP my order on 08/25/2025 Monday" at bounding box center [440, 129] width 376 height 23
click at [395, 130] on input "I will PICK UP my order on 09/25/2025 Monday" at bounding box center [440, 129] width 376 height 23
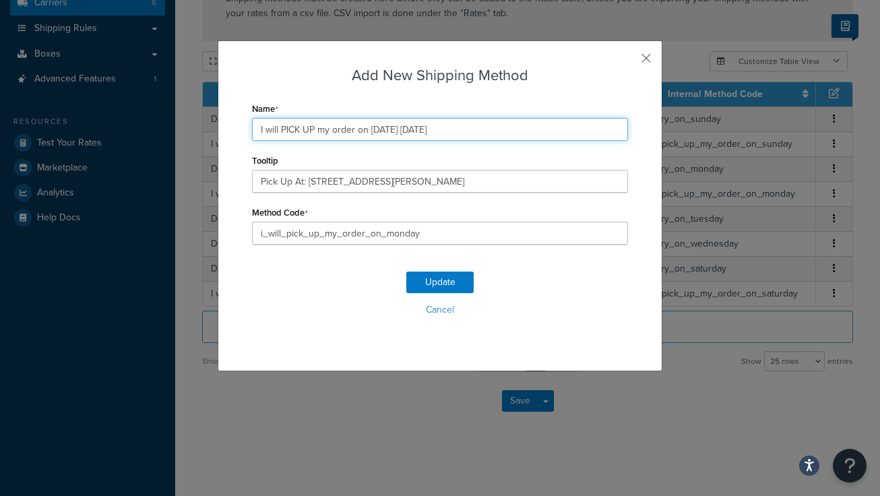
scroll to position [229, 0]
type input "I will PICK UP my order on 09/01/2025 Monday"
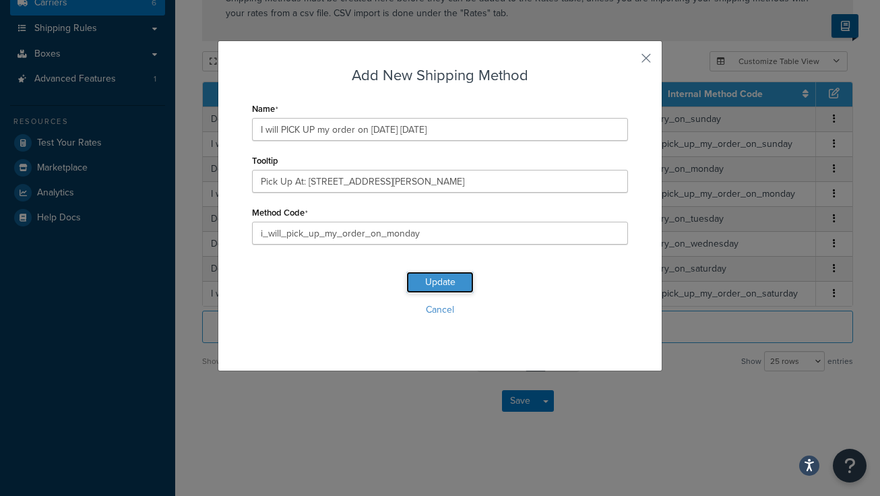
click at [436, 278] on button "Update" at bounding box center [439, 282] width 67 height 22
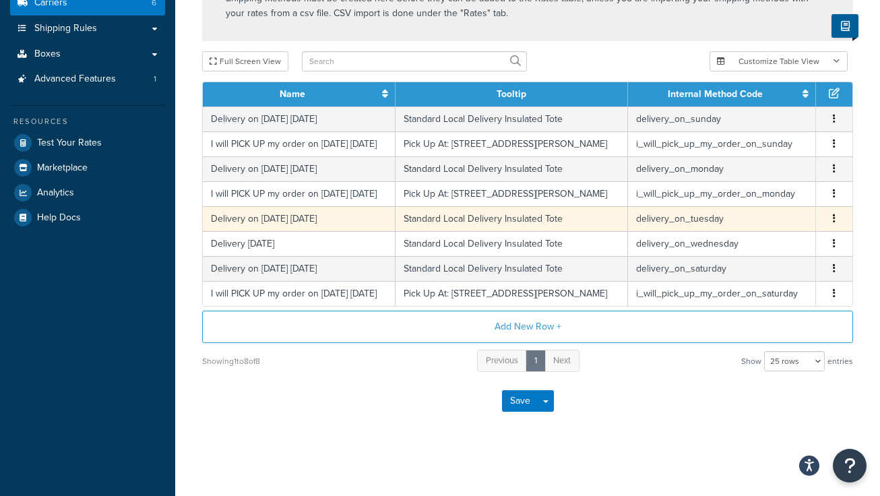
click at [837, 212] on button "button" at bounding box center [834, 219] width 11 height 15
click at [754, 191] on div "Edit" at bounding box center [766, 193] width 96 height 28
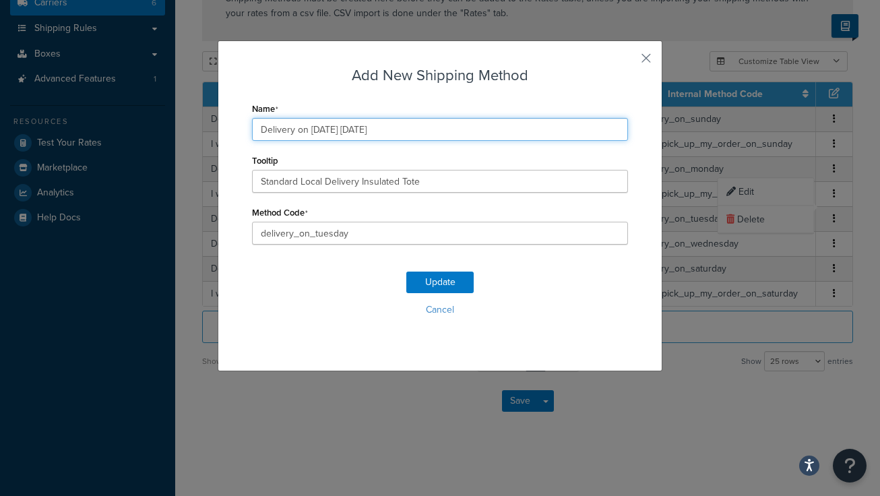
click at [319, 130] on input "Delivery on 08/26/2025 Tuesday" at bounding box center [440, 129] width 376 height 23
click at [331, 129] on input "Delivery on 09/26/2025 Tuesday" at bounding box center [440, 129] width 376 height 23
type input "Delivery on 09/02/2025 Tuesday"
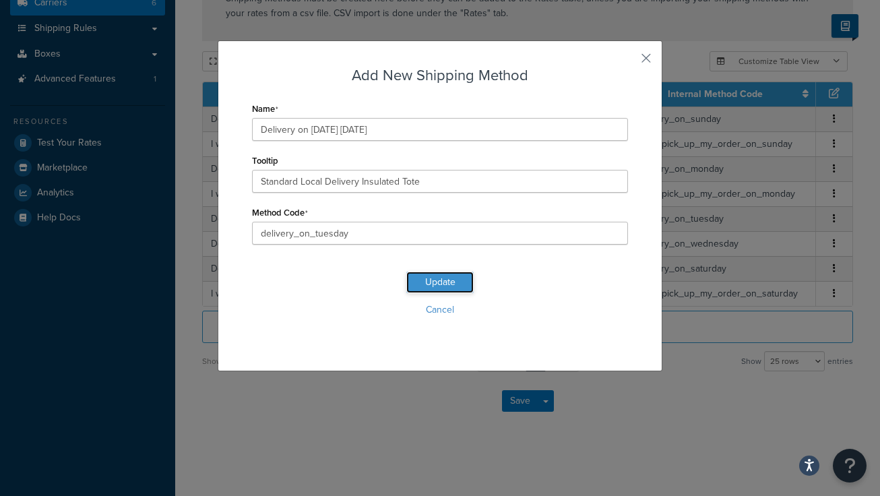
click at [431, 282] on button "Update" at bounding box center [439, 282] width 67 height 22
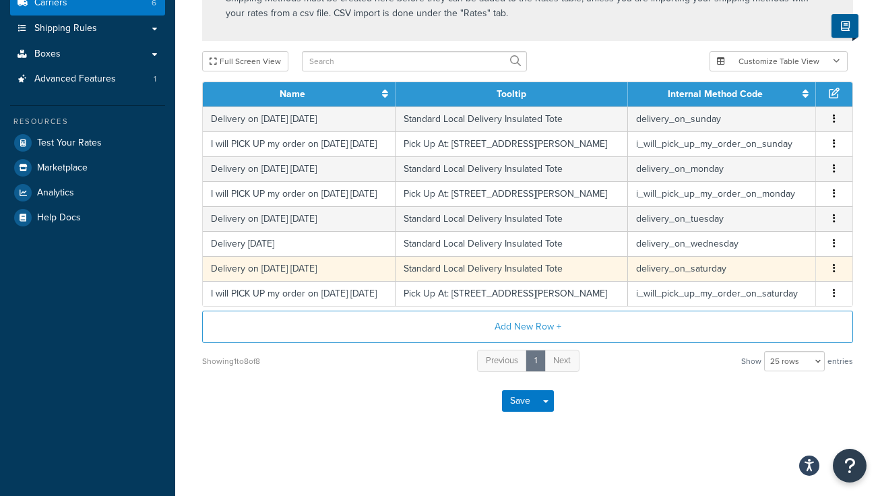
click at [835, 263] on icon "button" at bounding box center [834, 267] width 3 height 9
click at [745, 240] on div "Edit" at bounding box center [766, 242] width 96 height 28
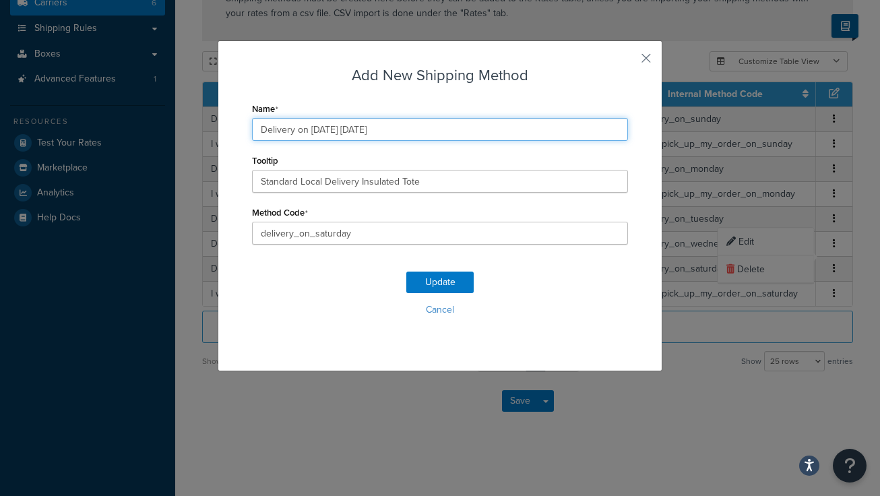
click at [334, 130] on input "Delivery on 08/23/2025 Saturday" at bounding box center [440, 129] width 376 height 23
type input "Delivery on 08/30/2025 Saturday"
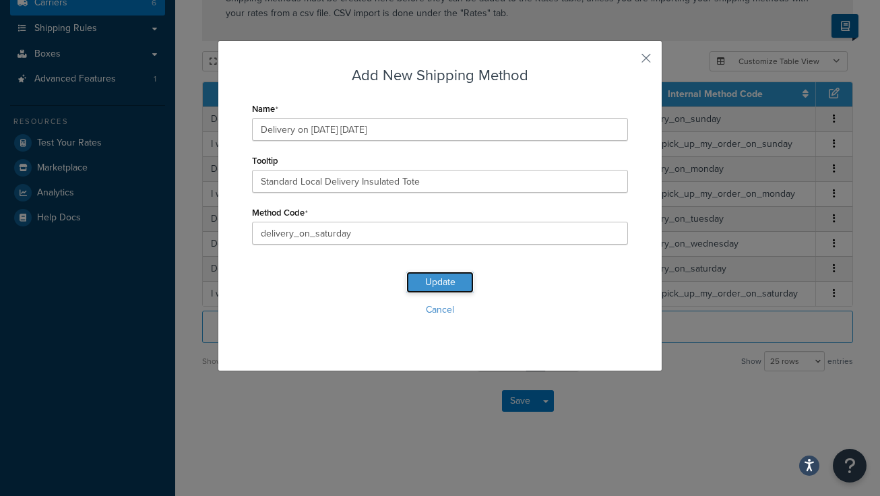
click at [451, 279] on button "Update" at bounding box center [439, 282] width 67 height 22
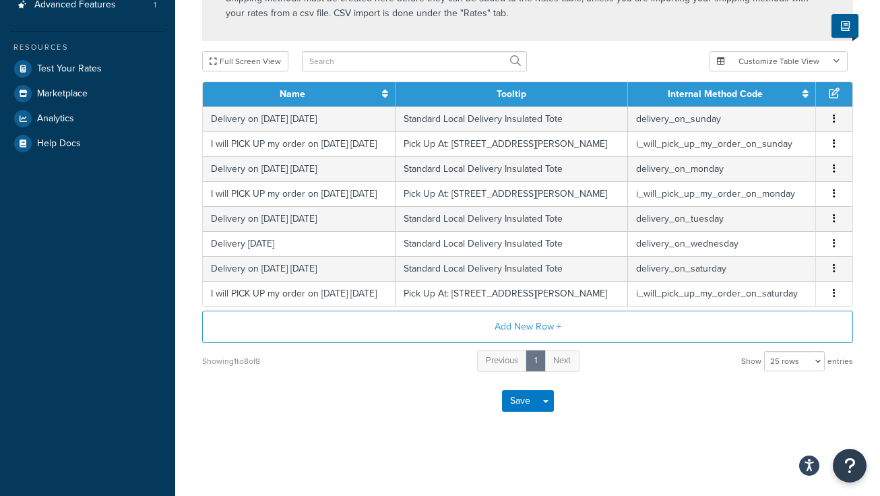
scroll to position [270, 0]
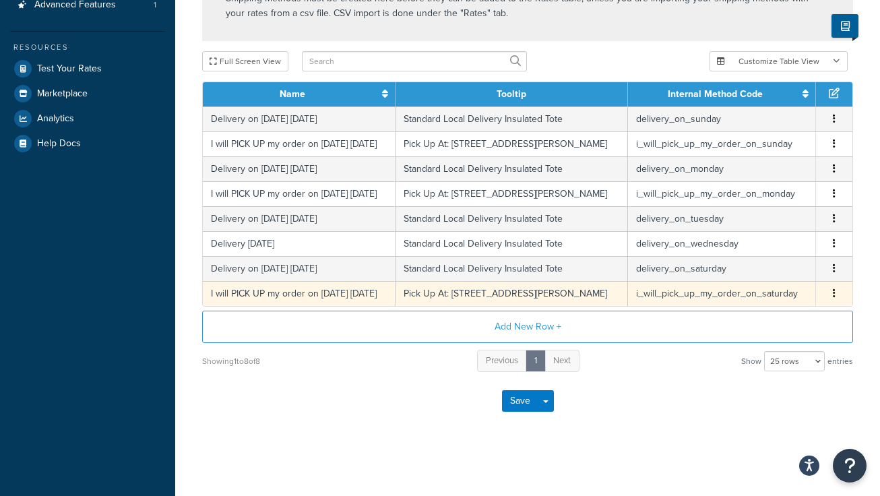
click at [835, 301] on button "button" at bounding box center [834, 293] width 11 height 15
click at [746, 308] on div "Edit" at bounding box center [766, 307] width 96 height 28
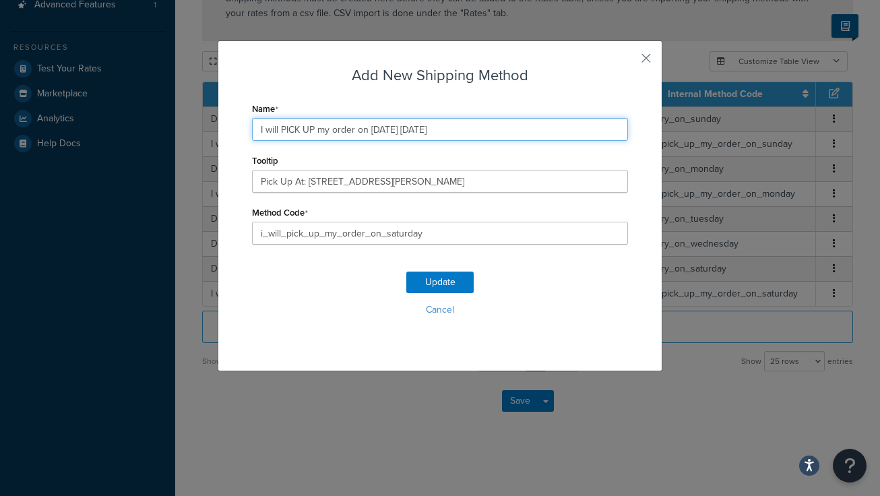
click at [394, 130] on input "I will PICK UP my order on 08/23/2025 Saturday" at bounding box center [440, 129] width 376 height 23
type input "I will PICK UP my order on 08/30/2025 Saturday"
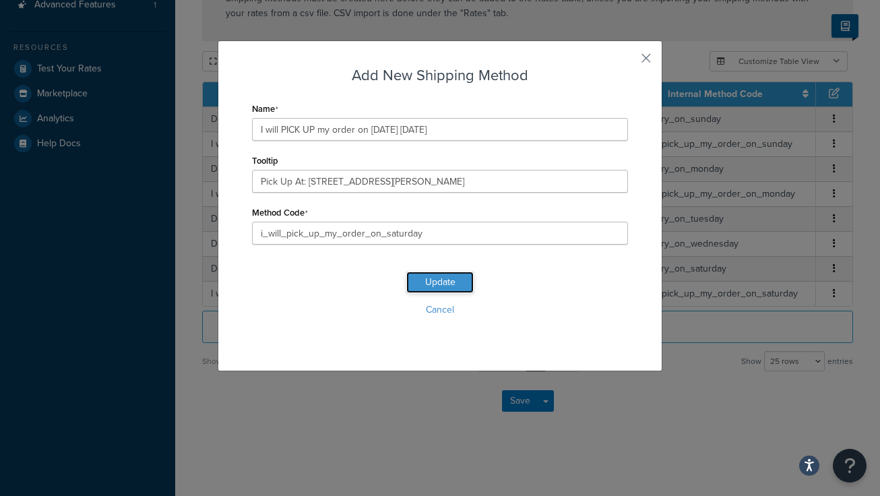
click at [439, 278] on button "Update" at bounding box center [439, 282] width 67 height 22
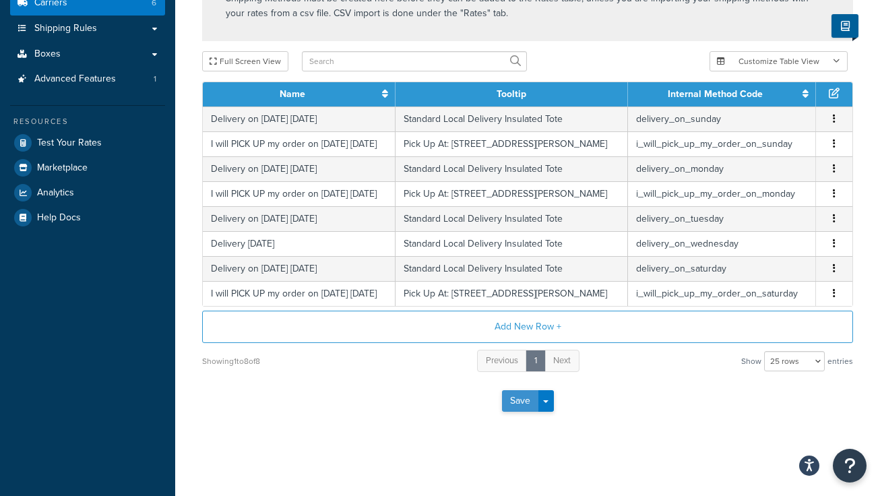
scroll to position [229, 0]
click at [517, 403] on button "Save" at bounding box center [520, 401] width 36 height 22
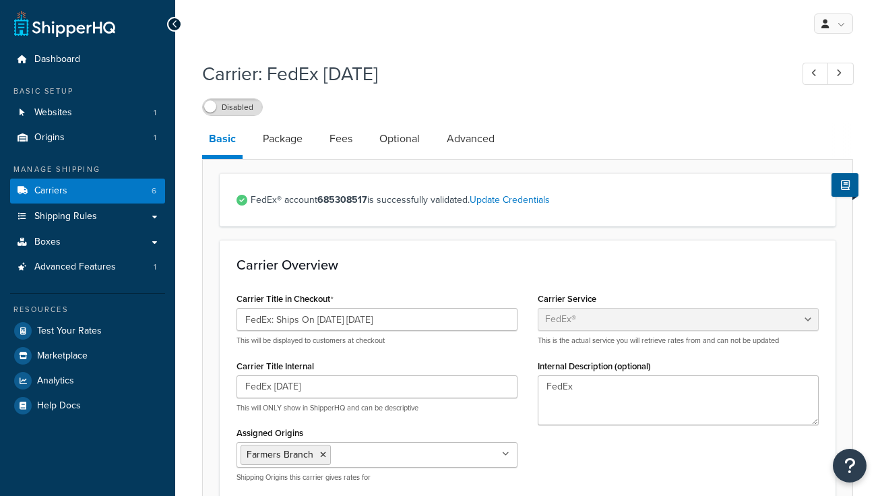
select select "fedEx"
select select "REGULAR_PICKUP"
select select "YOUR_PACKAGING"
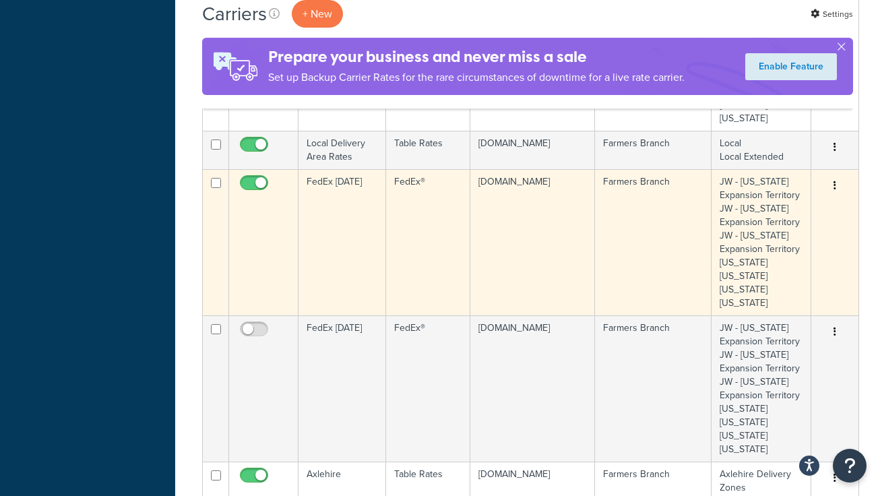
scroll to position [453, 0]
click at [833, 189] on icon "button" at bounding box center [834, 185] width 3 height 9
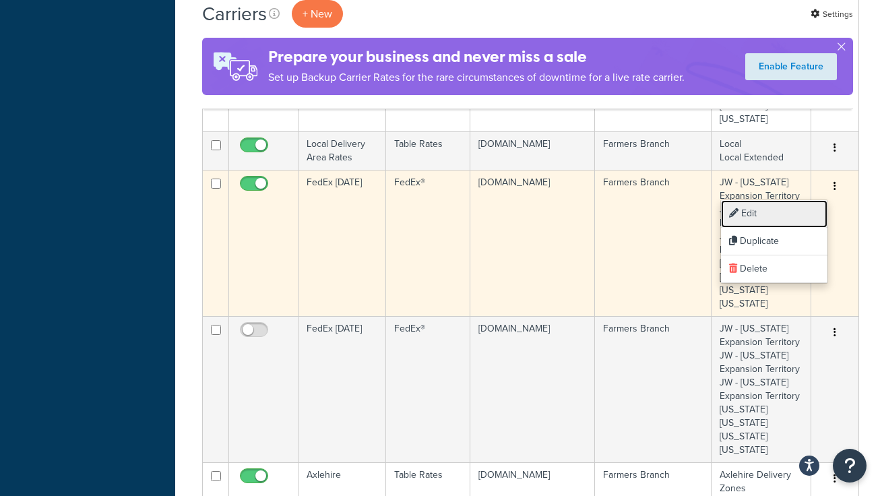
click at [750, 212] on link "Edit" at bounding box center [774, 214] width 106 height 28
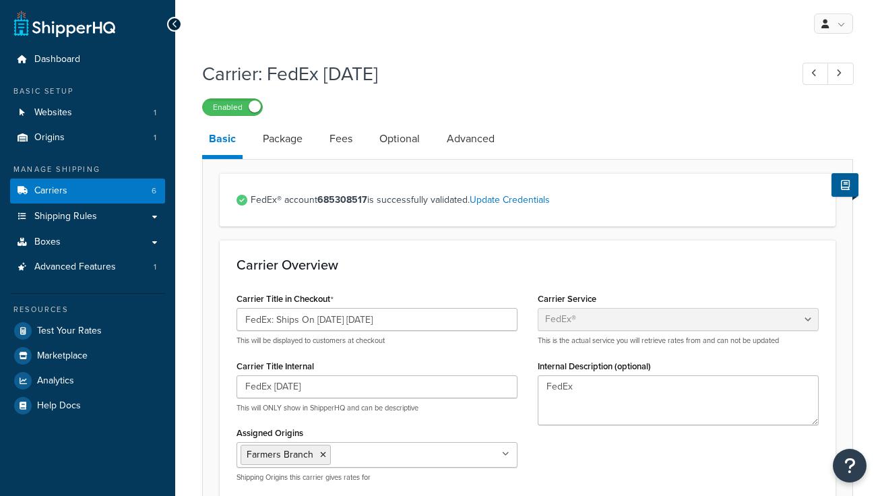
select select "fedEx"
select select "REGULAR_PICKUP"
select select "YOUR_PACKAGING"
click at [325, 321] on input "FedEx: Ships On 08/26/2025 Tuesday" at bounding box center [376, 319] width 281 height 23
click at [339, 321] on input "FedEx: Ships On 09/26/2025 Tuesday" at bounding box center [376, 319] width 281 height 23
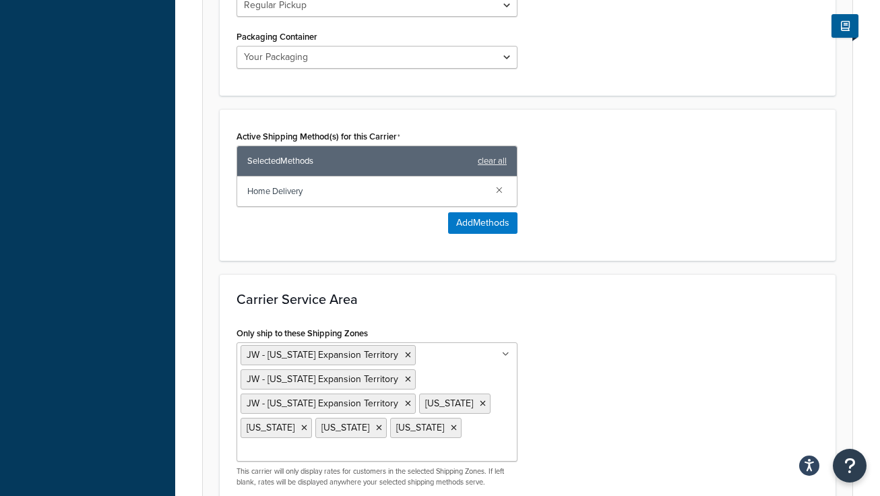
scroll to position [872, 0]
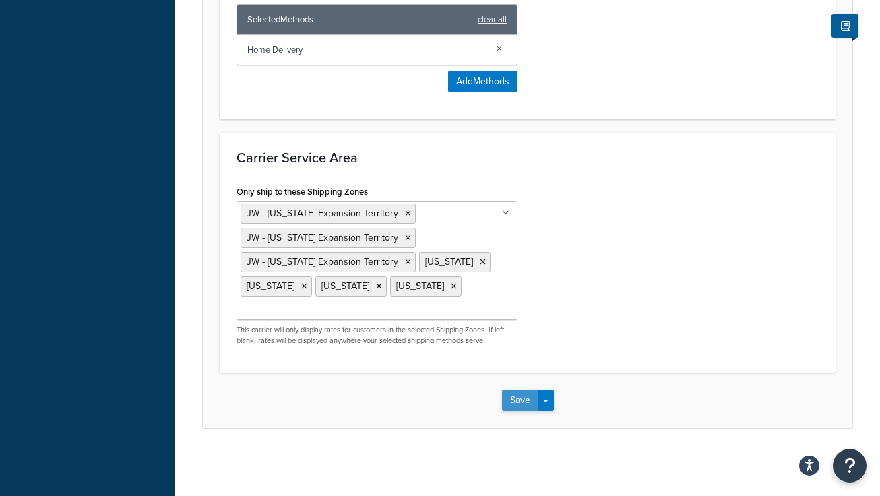
type input "FedEx: Ships On 09/02/2025 Tuesday"
click at [521, 399] on button "Save" at bounding box center [520, 400] width 36 height 22
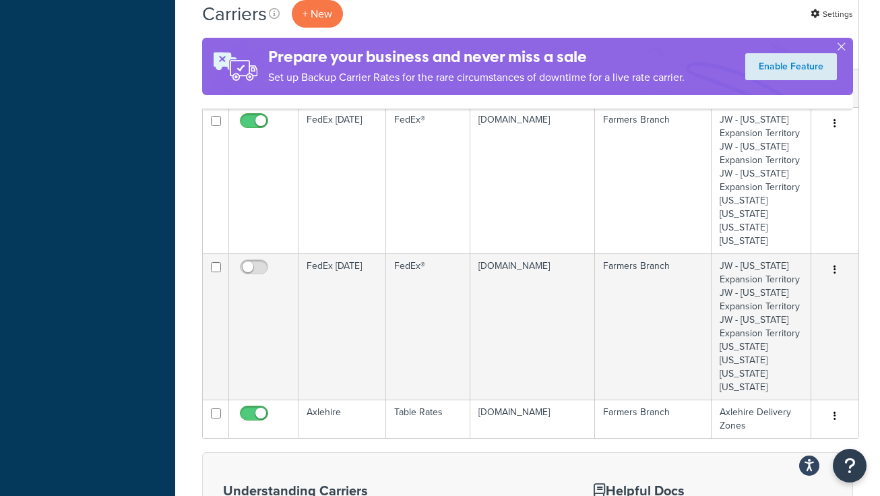
scroll to position [523, 0]
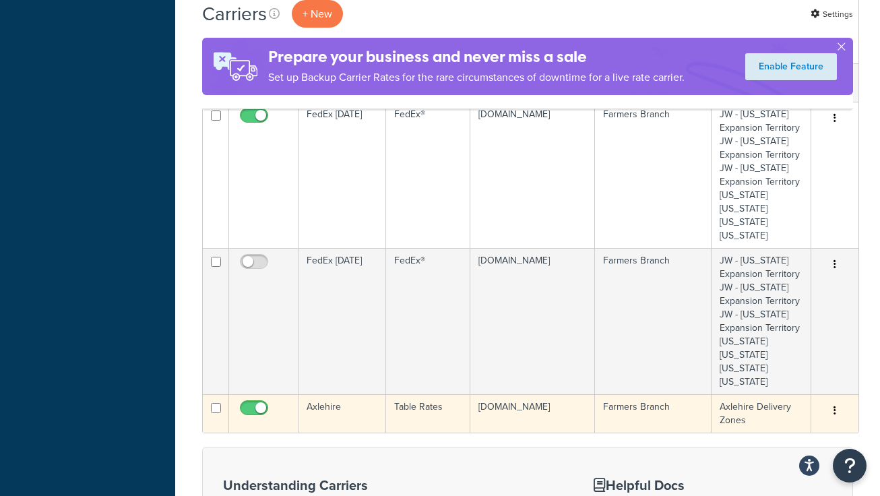
click at [833, 411] on icon "button" at bounding box center [834, 410] width 3 height 9
click at [751, 436] on link "Edit" at bounding box center [774, 438] width 106 height 28
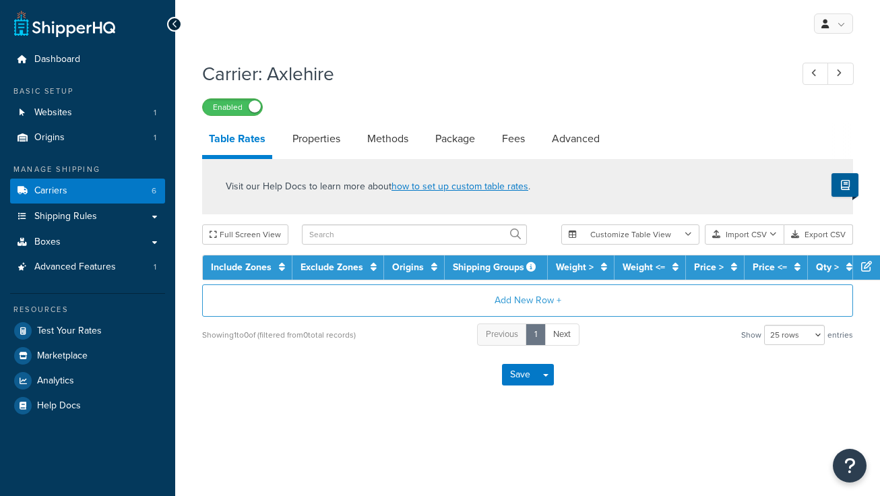
select select "25"
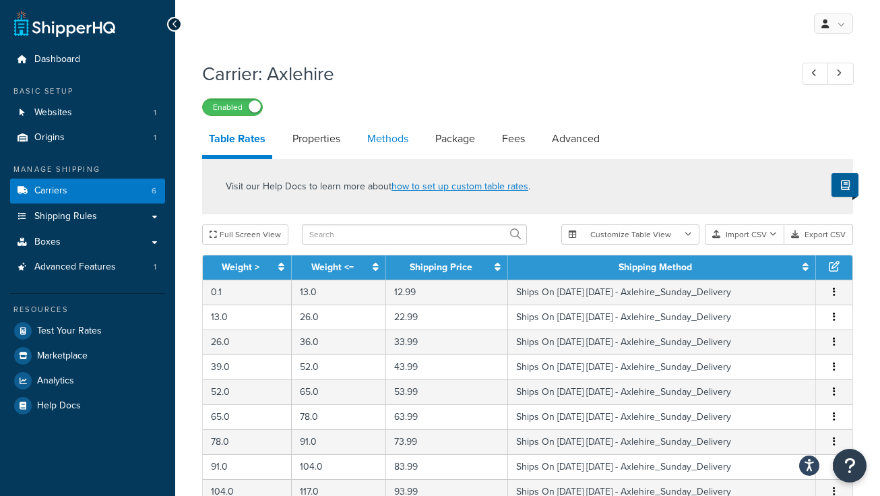
click at [387, 142] on link "Methods" at bounding box center [387, 139] width 55 height 32
select select "25"
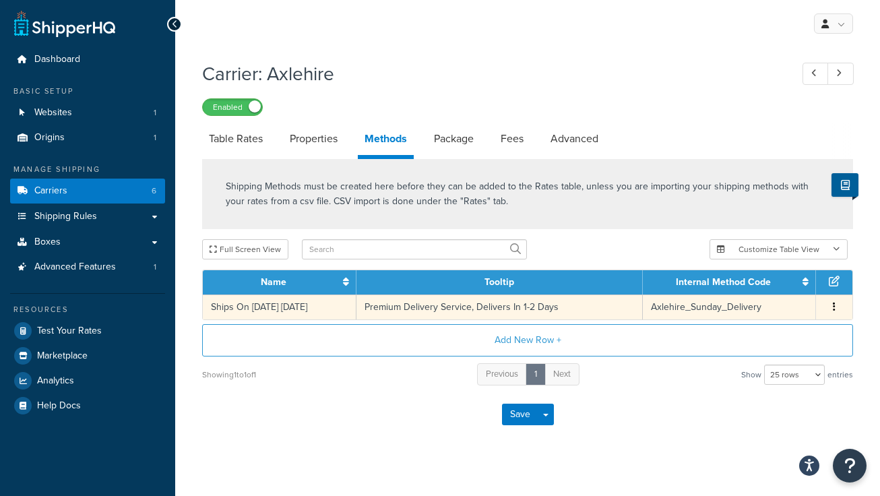
click at [835, 306] on icon "button" at bounding box center [834, 306] width 3 height 9
click at [746, 288] on div "Edit" at bounding box center [766, 295] width 96 height 28
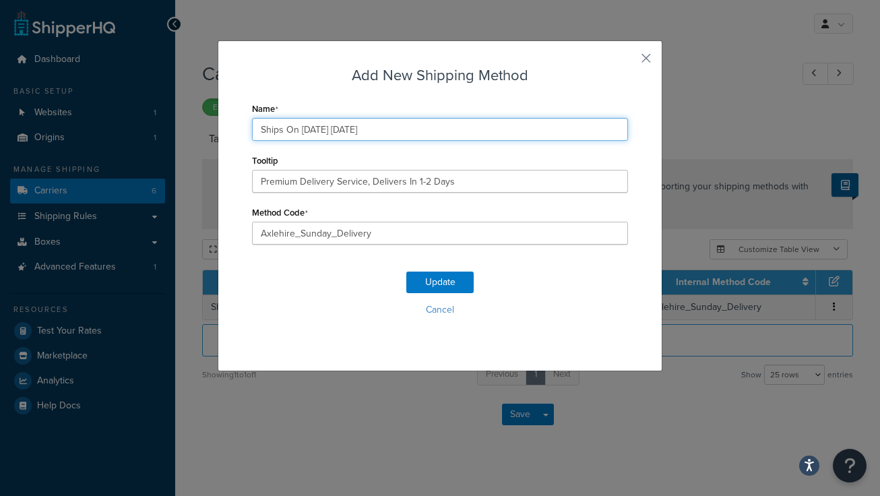
click at [325, 129] on input "Ships On [DATE] [DATE]" at bounding box center [440, 129] width 376 height 23
type input "Ships On [DATE] [DATE]"
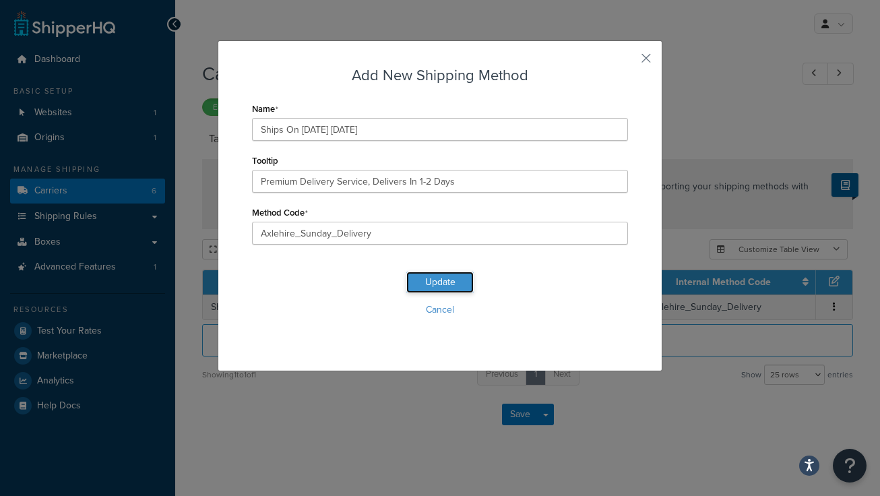
click at [438, 280] on button "Update" at bounding box center [439, 282] width 67 height 22
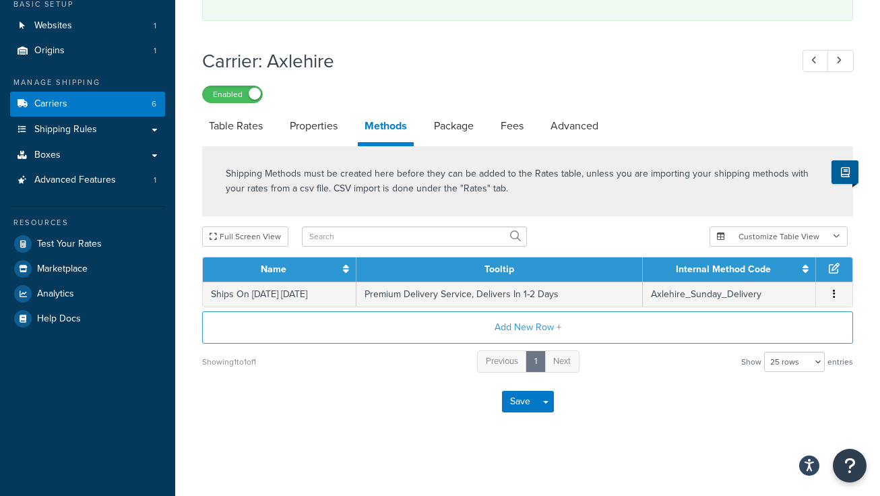
scroll to position [88, 0]
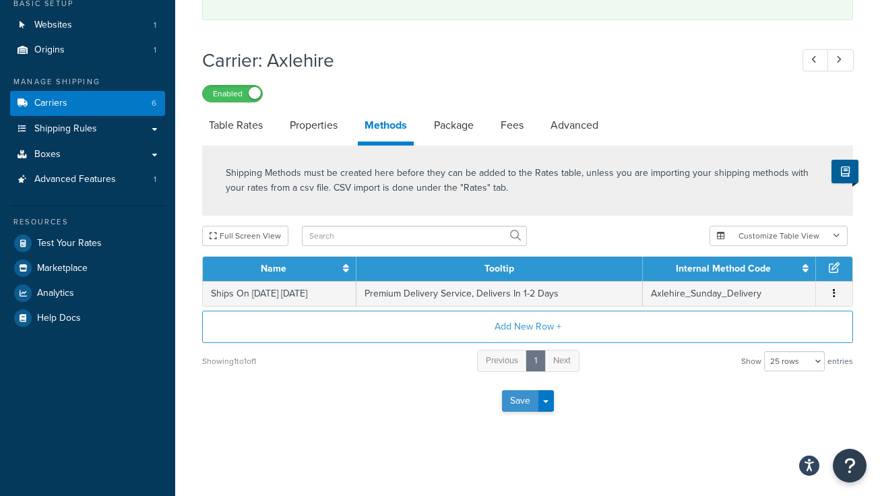
click at [510, 403] on button "Save" at bounding box center [520, 401] width 36 height 22
